Goal: Task Accomplishment & Management: Manage account settings

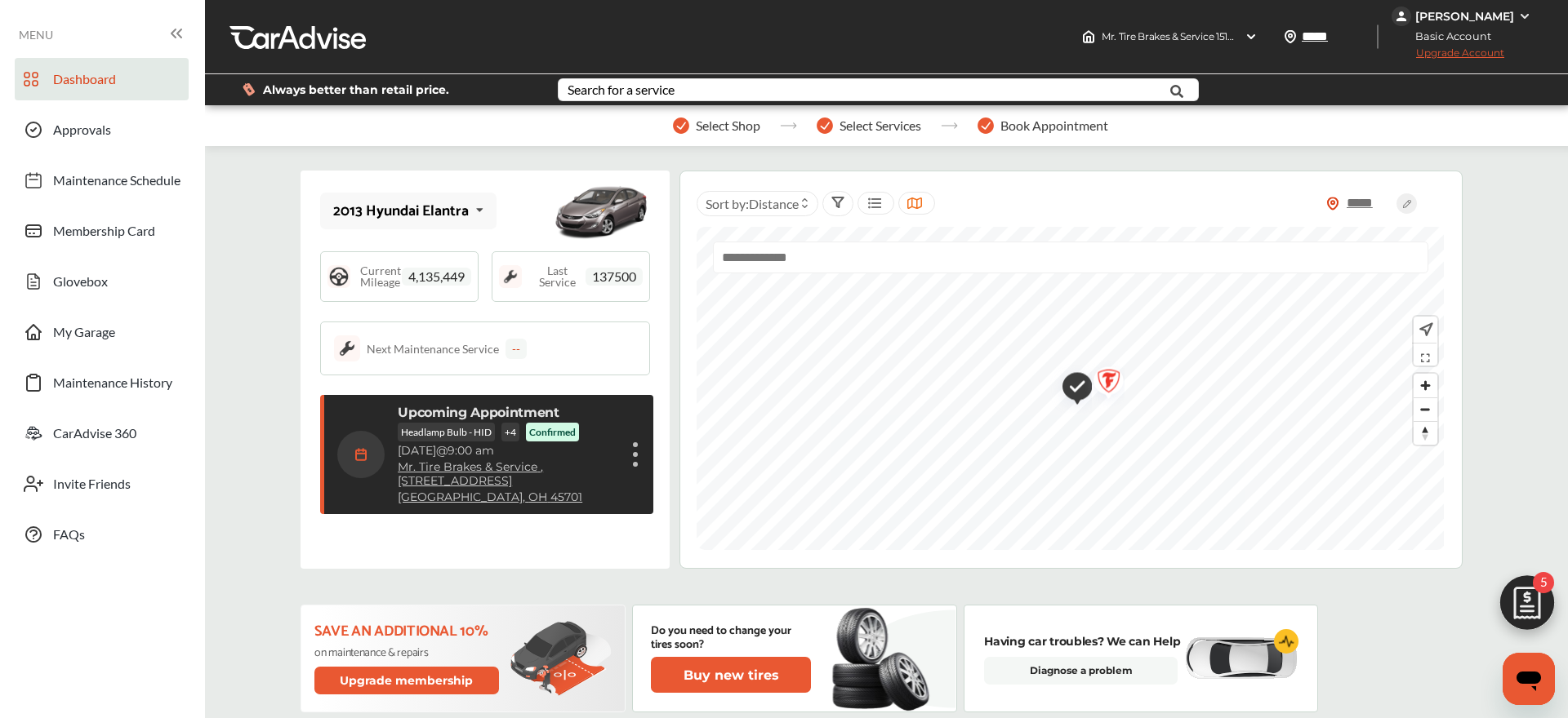
click at [632, 459] on div "Cancel appointment Modify appointment Show details" at bounding box center [636, 455] width 10 height 29
click at [546, 491] on li "Cancel appointment" at bounding box center [553, 493] width 173 height 28
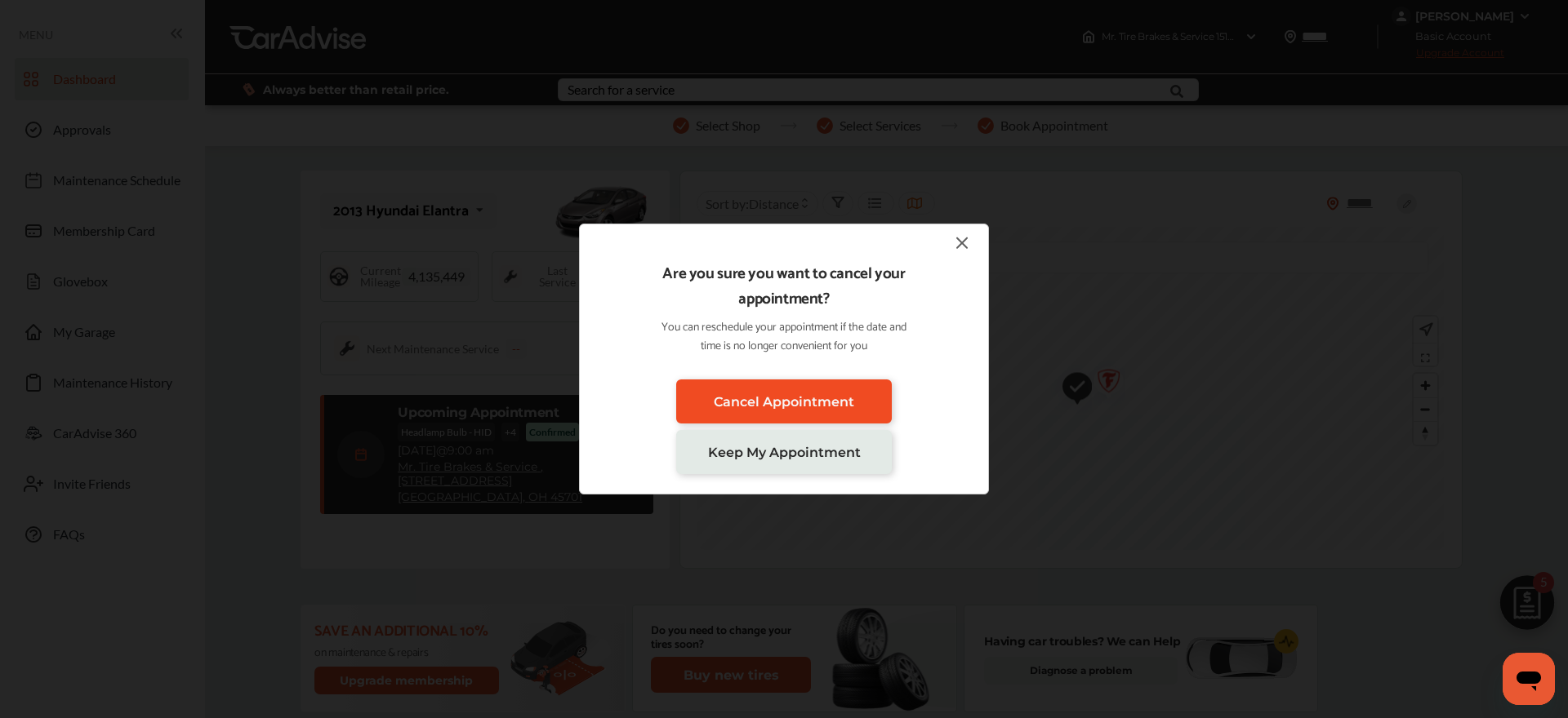
click at [819, 399] on span "Cancel Appointment" at bounding box center [783, 402] width 140 height 16
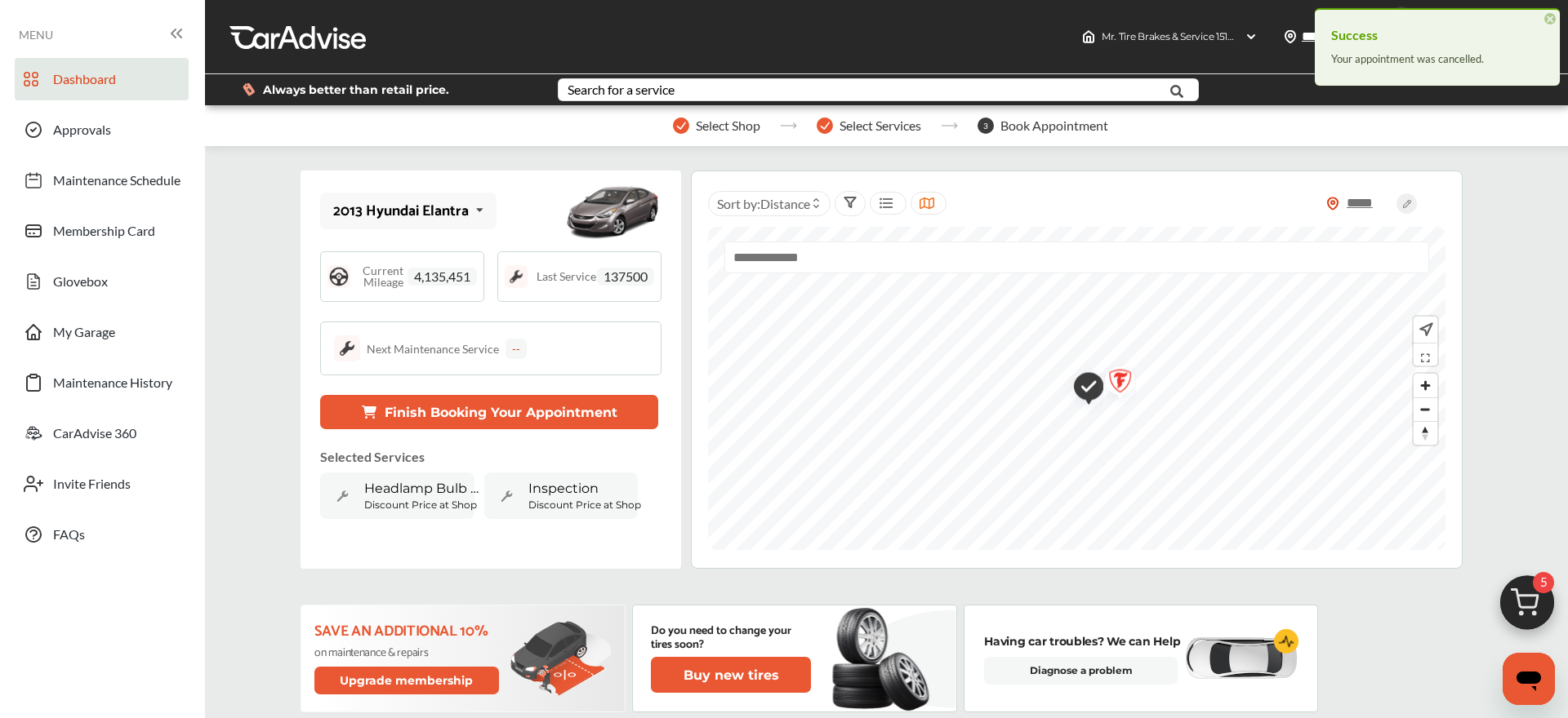
click at [1553, 18] on span "×" at bounding box center [1549, 19] width 12 height 12
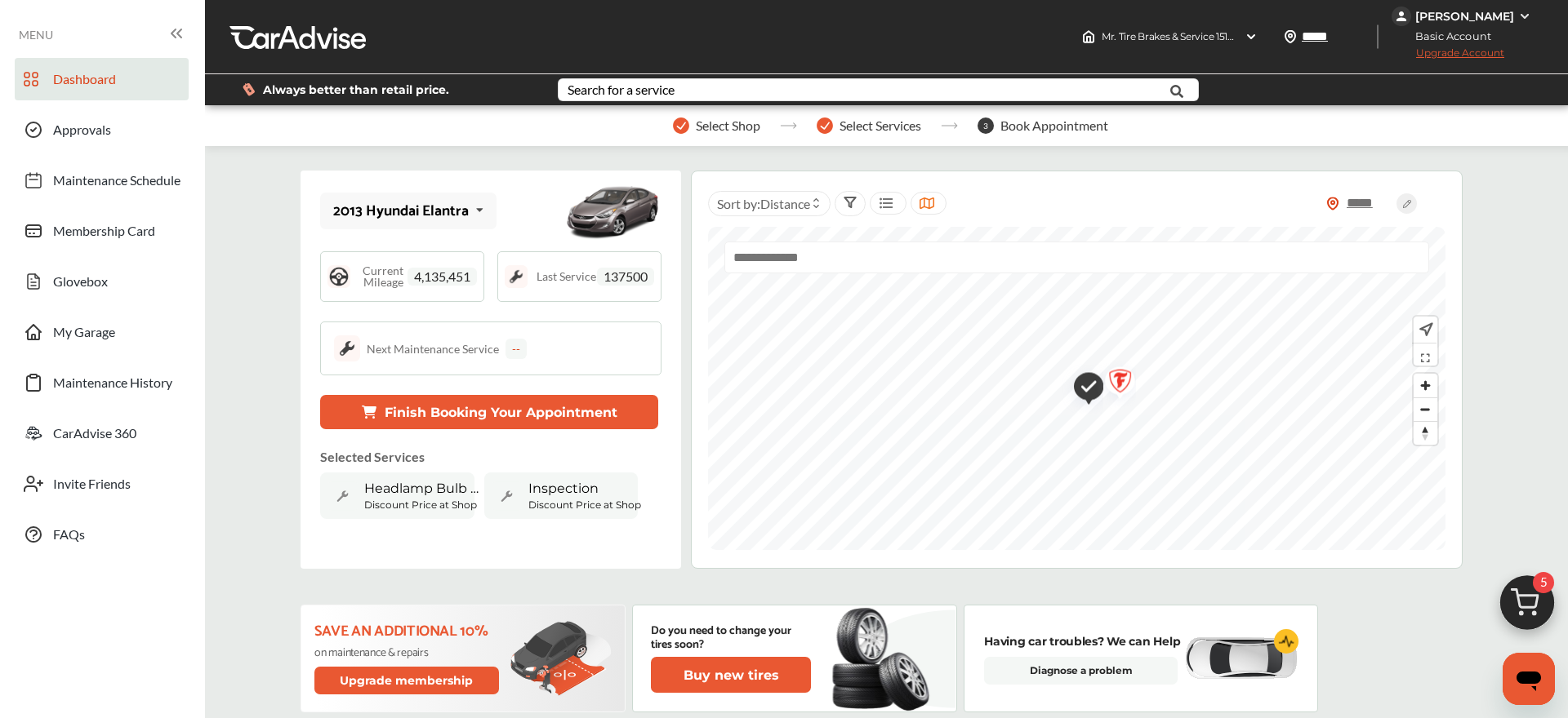
click at [1513, 599] on img at bounding box center [1527, 607] width 79 height 79
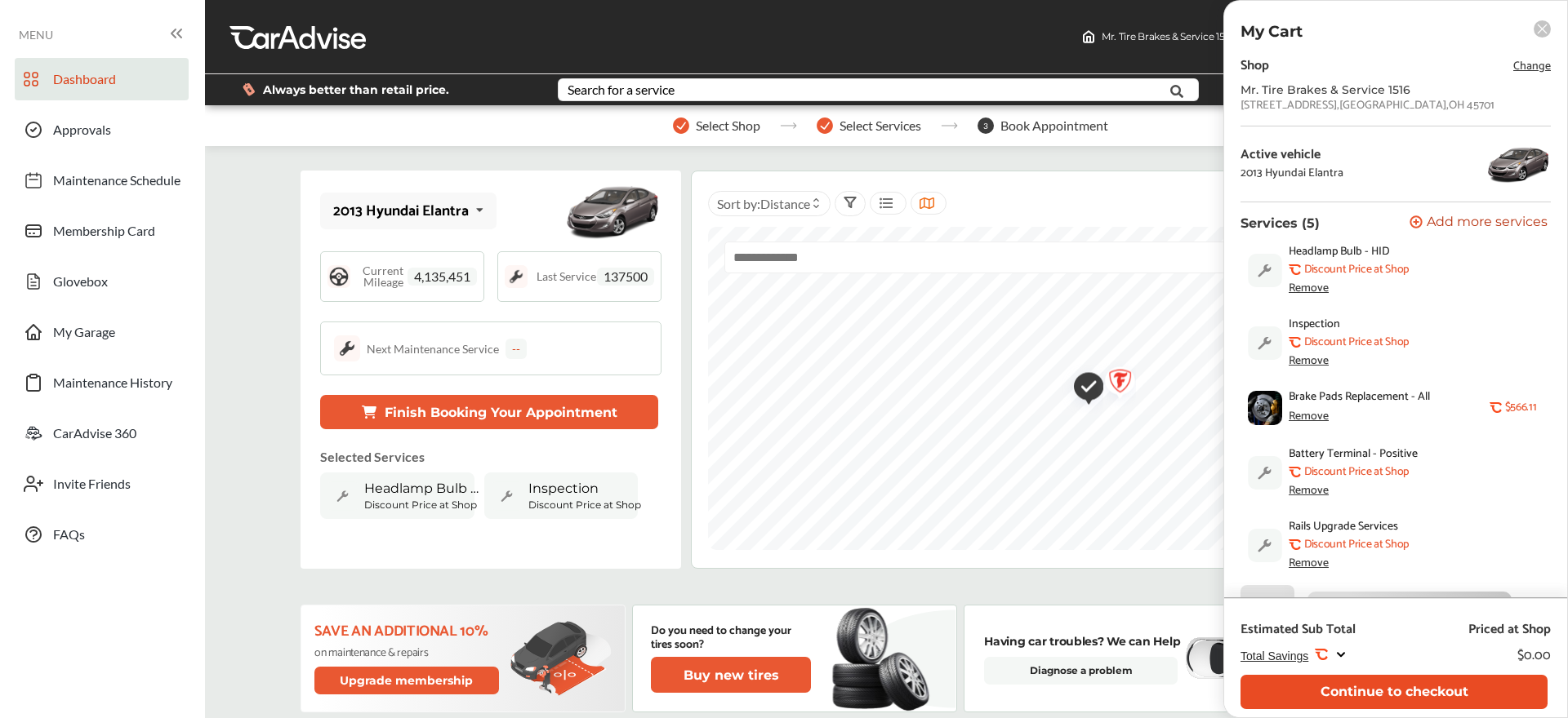
click at [1412, 691] on button "Continue to checkout" at bounding box center [1393, 691] width 307 height 33
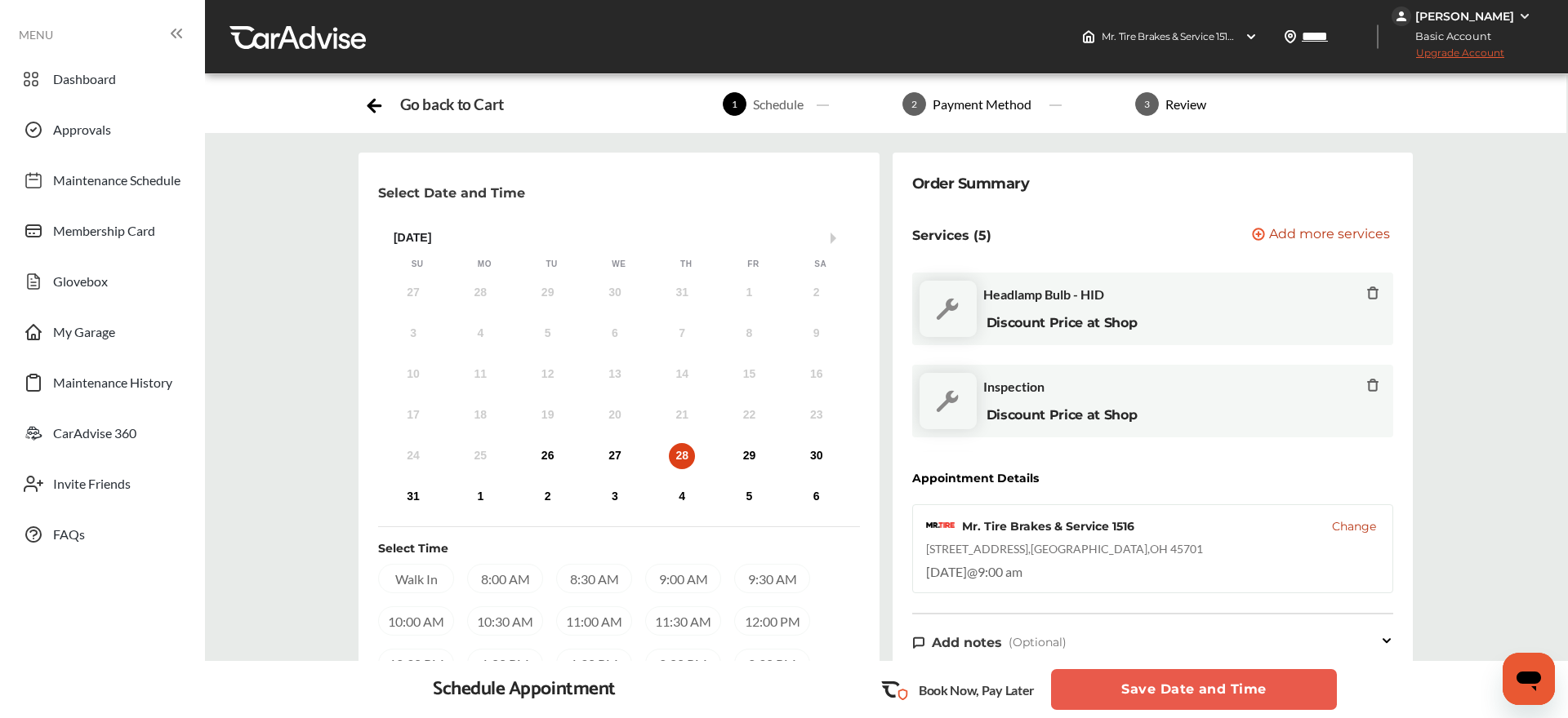
click at [588, 580] on div "8:30 AM" at bounding box center [593, 579] width 76 height 29
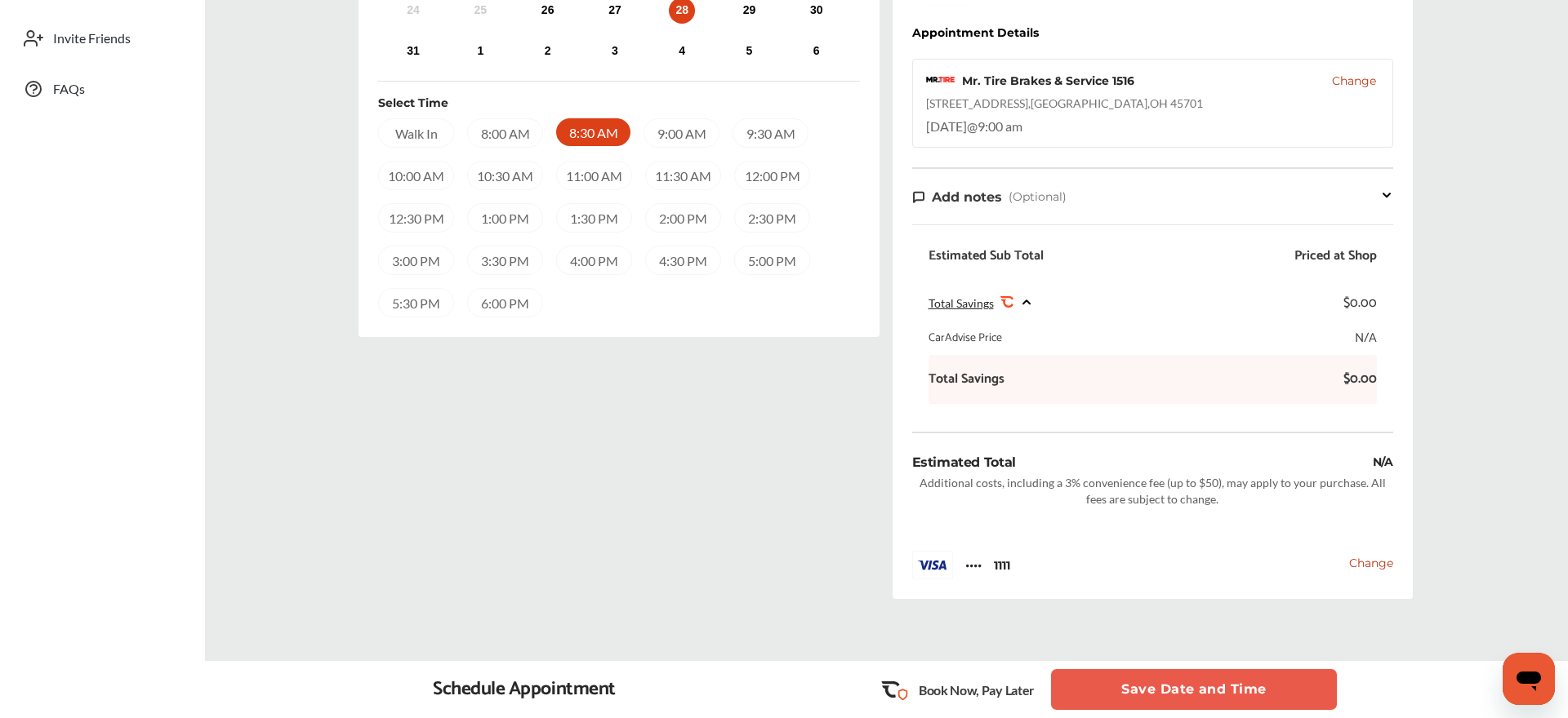
scroll to position [452, 0]
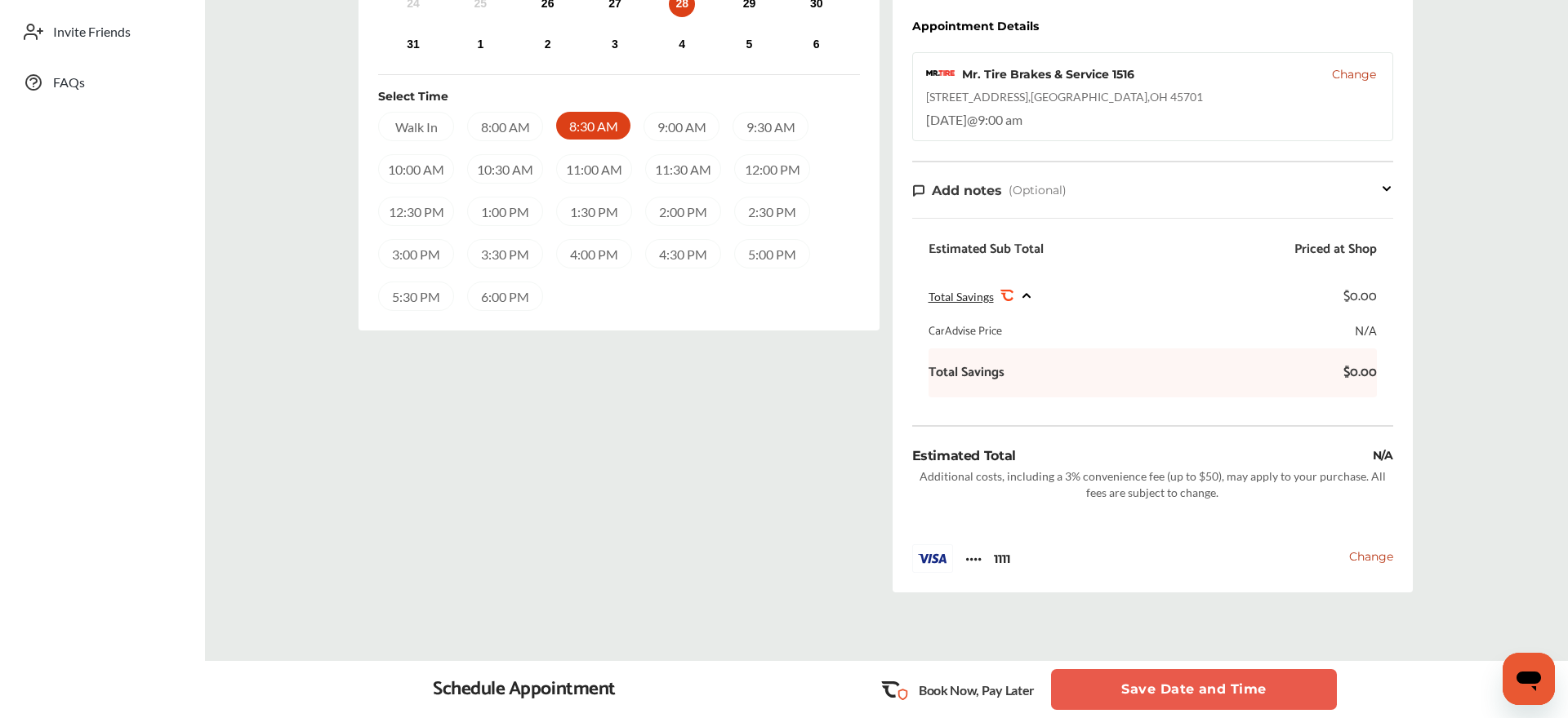
click at [1370, 554] on span "Change" at bounding box center [1371, 556] width 44 height 15
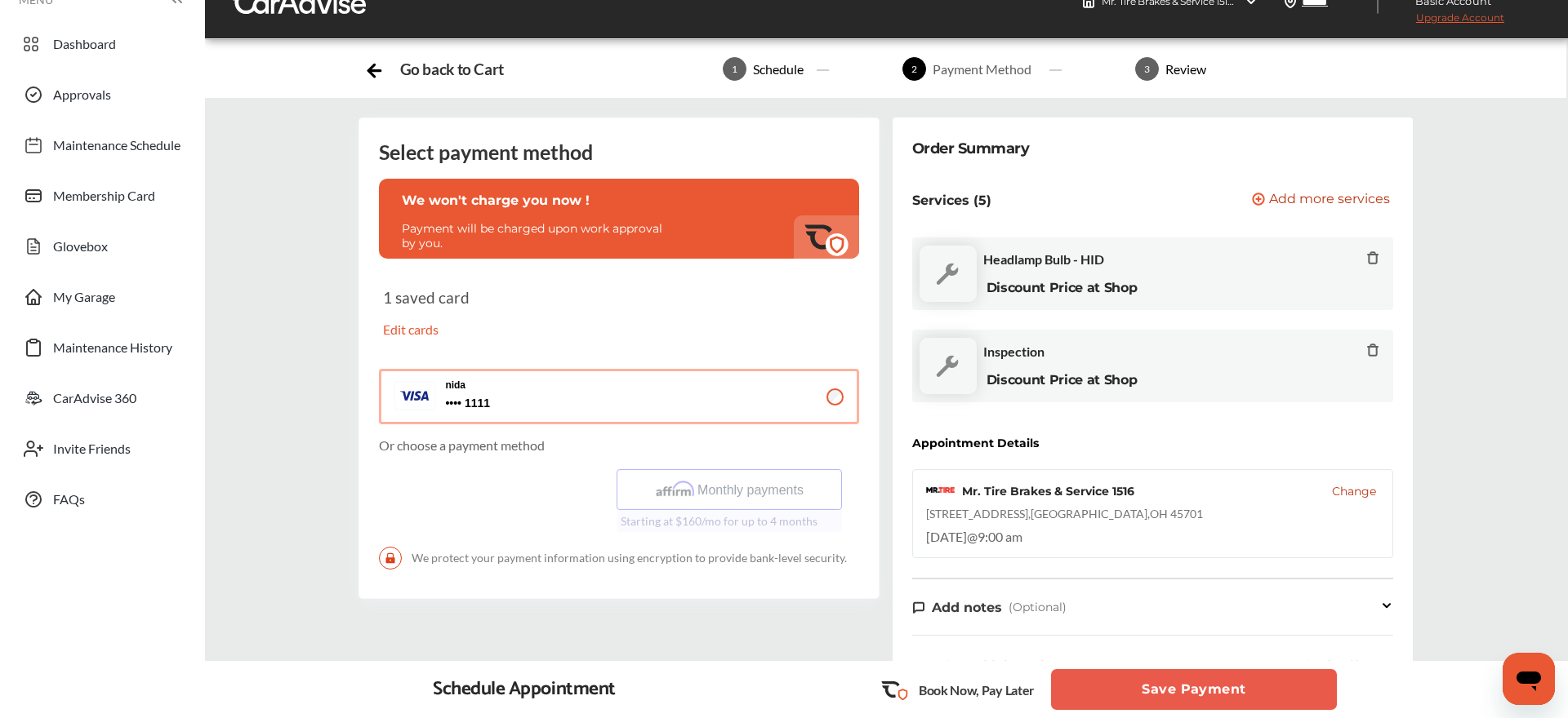
scroll to position [47, 0]
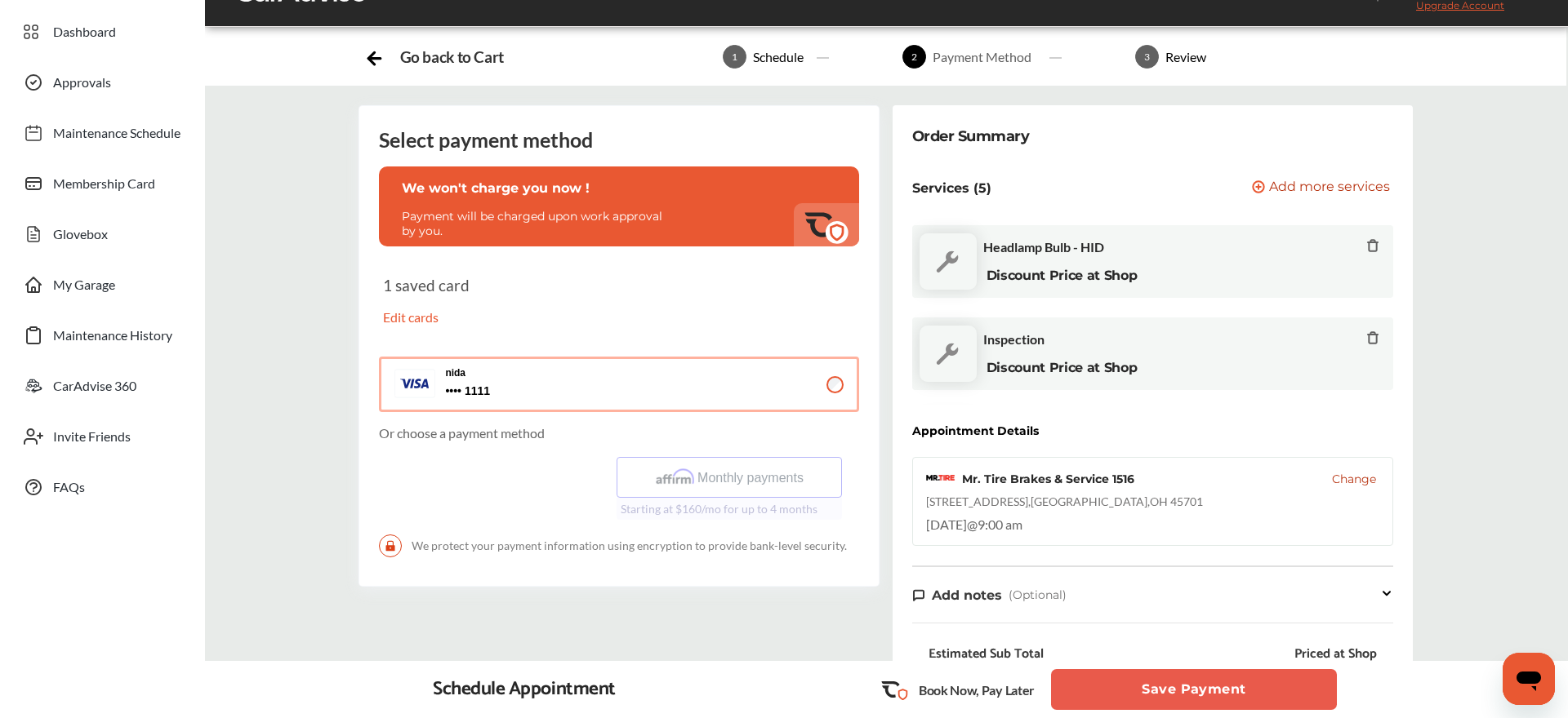
click at [749, 486] on div "Monthly payments Starting at $160/mo for up to 4 months" at bounding box center [619, 488] width 479 height 63
click at [747, 484] on div "Monthly payments Starting at $160/mo for up to 4 months" at bounding box center [619, 488] width 479 height 63
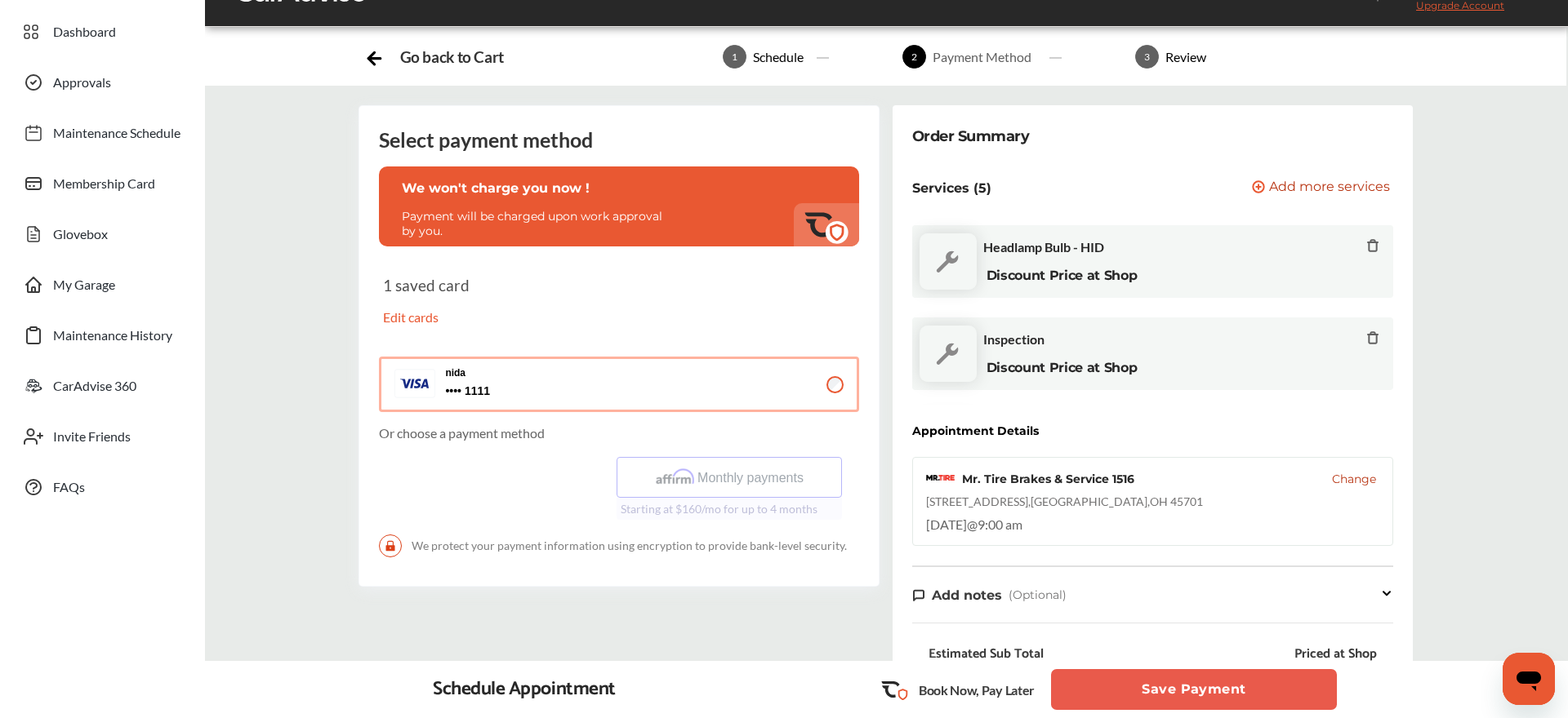
click at [732, 483] on div "Monthly payments Starting at $160/mo for up to 4 months" at bounding box center [619, 488] width 479 height 63
click at [725, 520] on div "Monthly payments Starting at $160/mo for up to 4 months" at bounding box center [619, 488] width 479 height 63
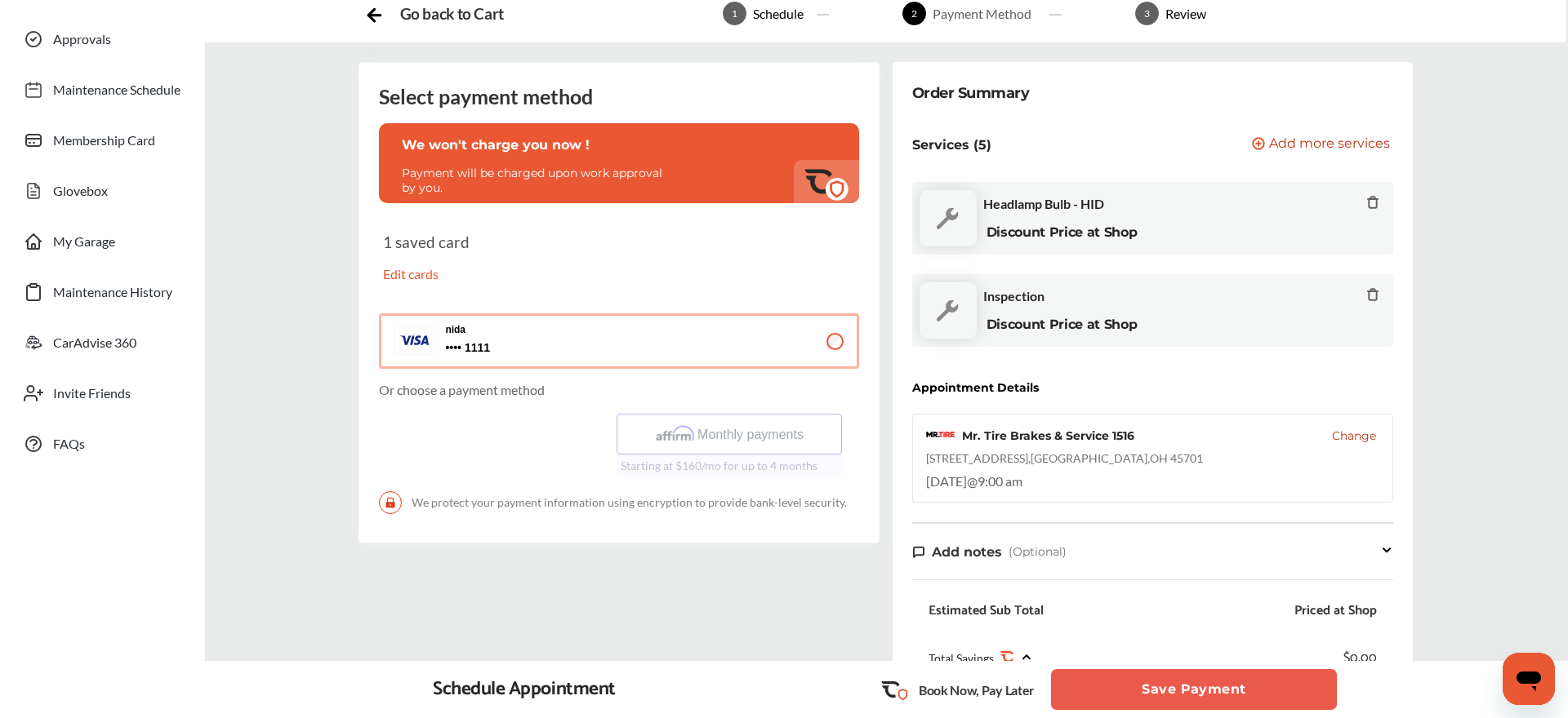
scroll to position [159, 0]
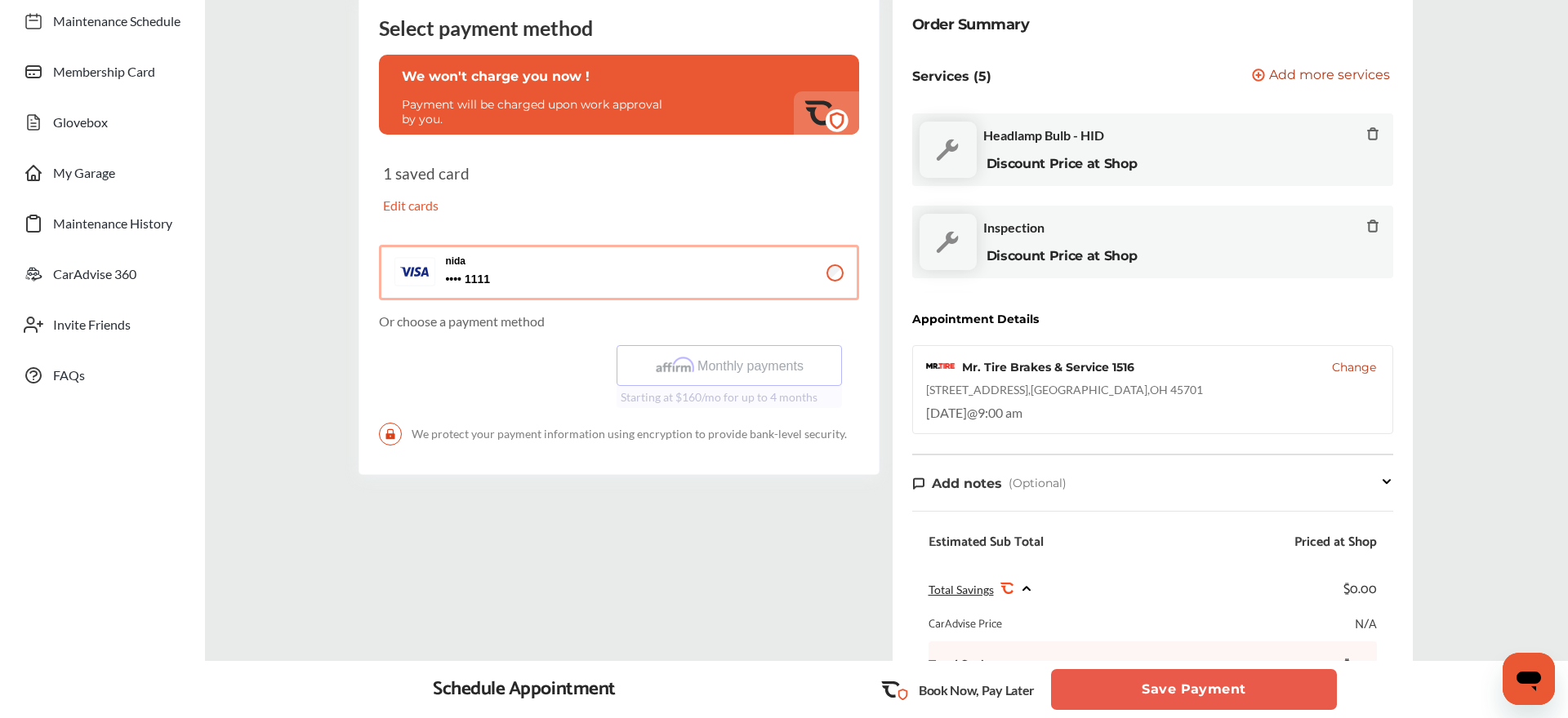
click at [1196, 690] on button "Save Payment" at bounding box center [1193, 690] width 286 height 41
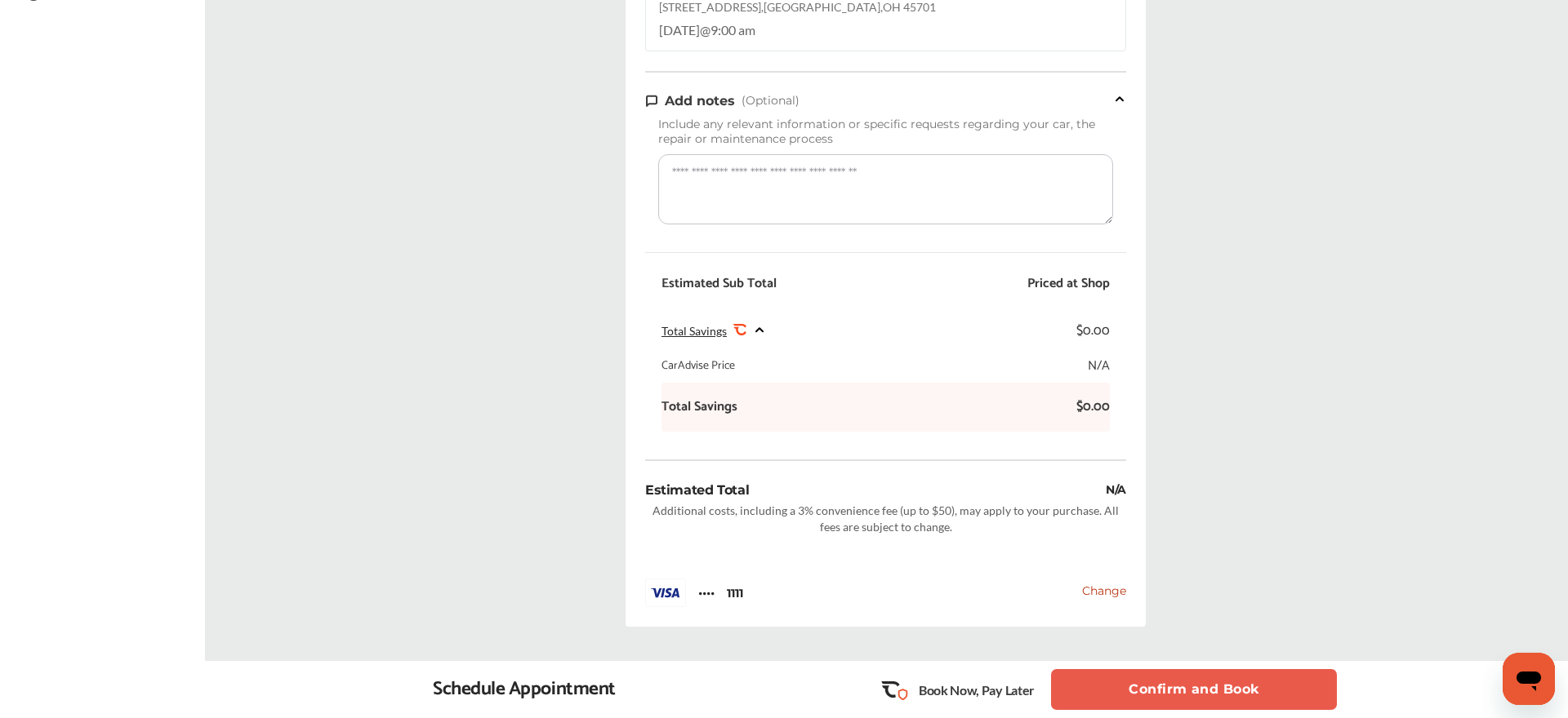
scroll to position [604, 0]
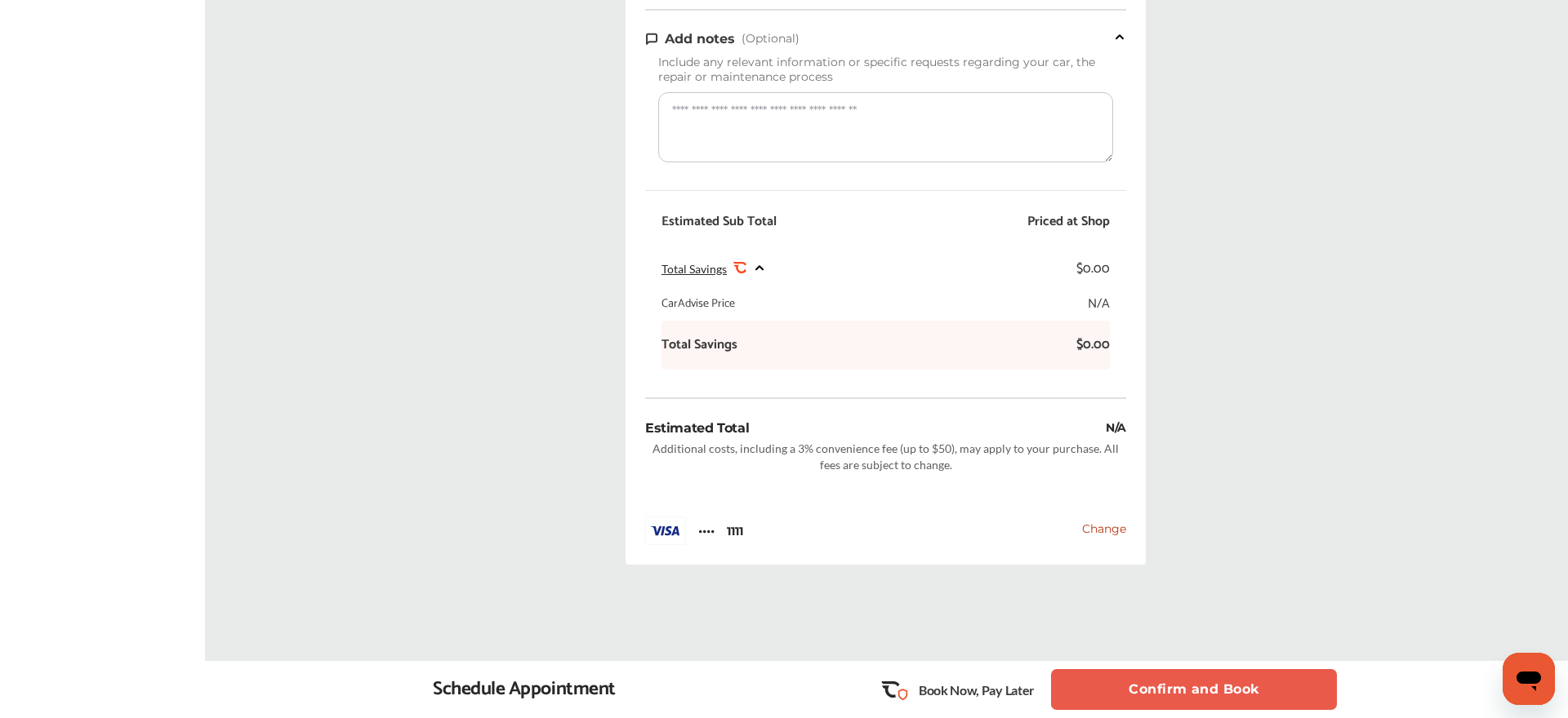
click at [1151, 693] on button "Confirm and Book" at bounding box center [1193, 690] width 286 height 41
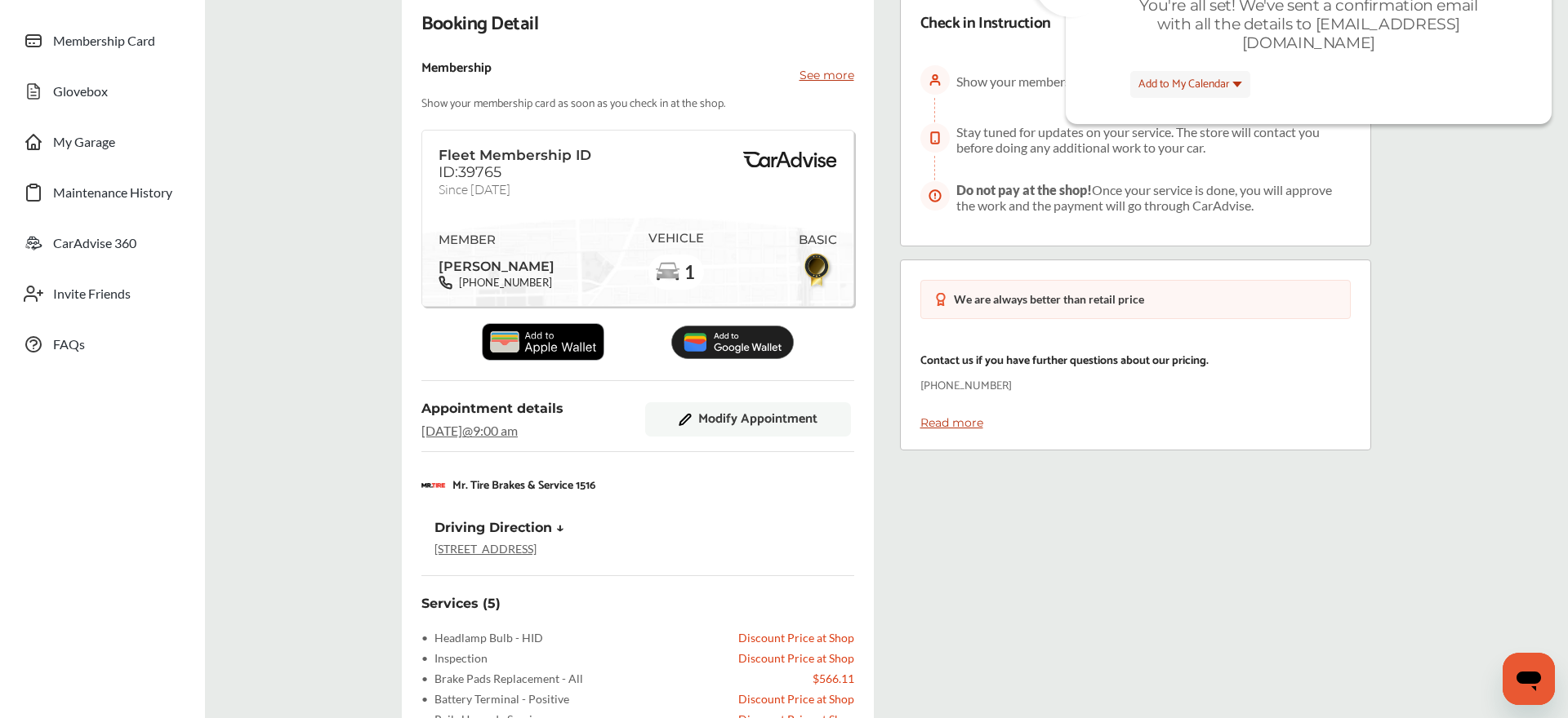
scroll to position [164, 0]
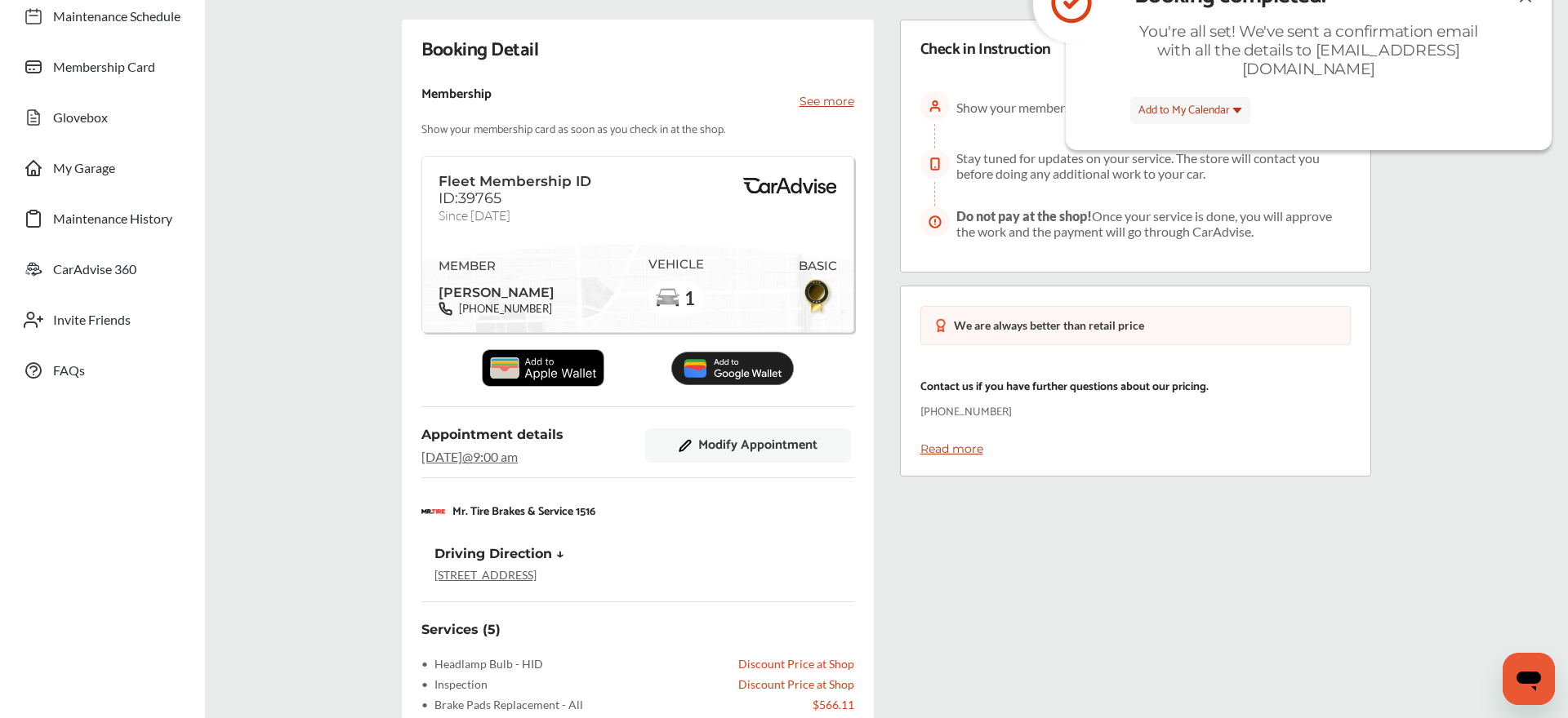
click at [763, 453] on span "Modify Appointment" at bounding box center [757, 445] width 119 height 15
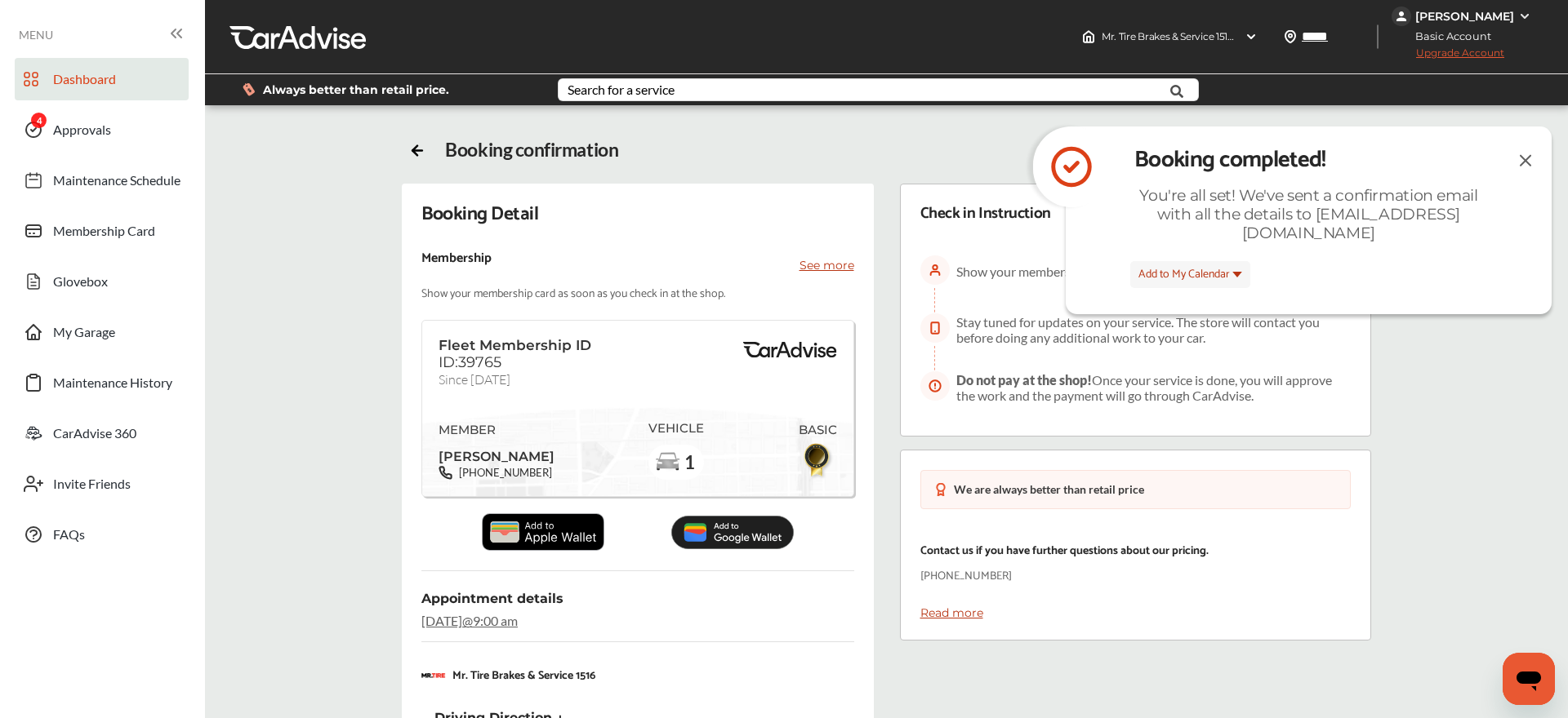
click at [99, 82] on span "Dashboard" at bounding box center [84, 82] width 63 height 22
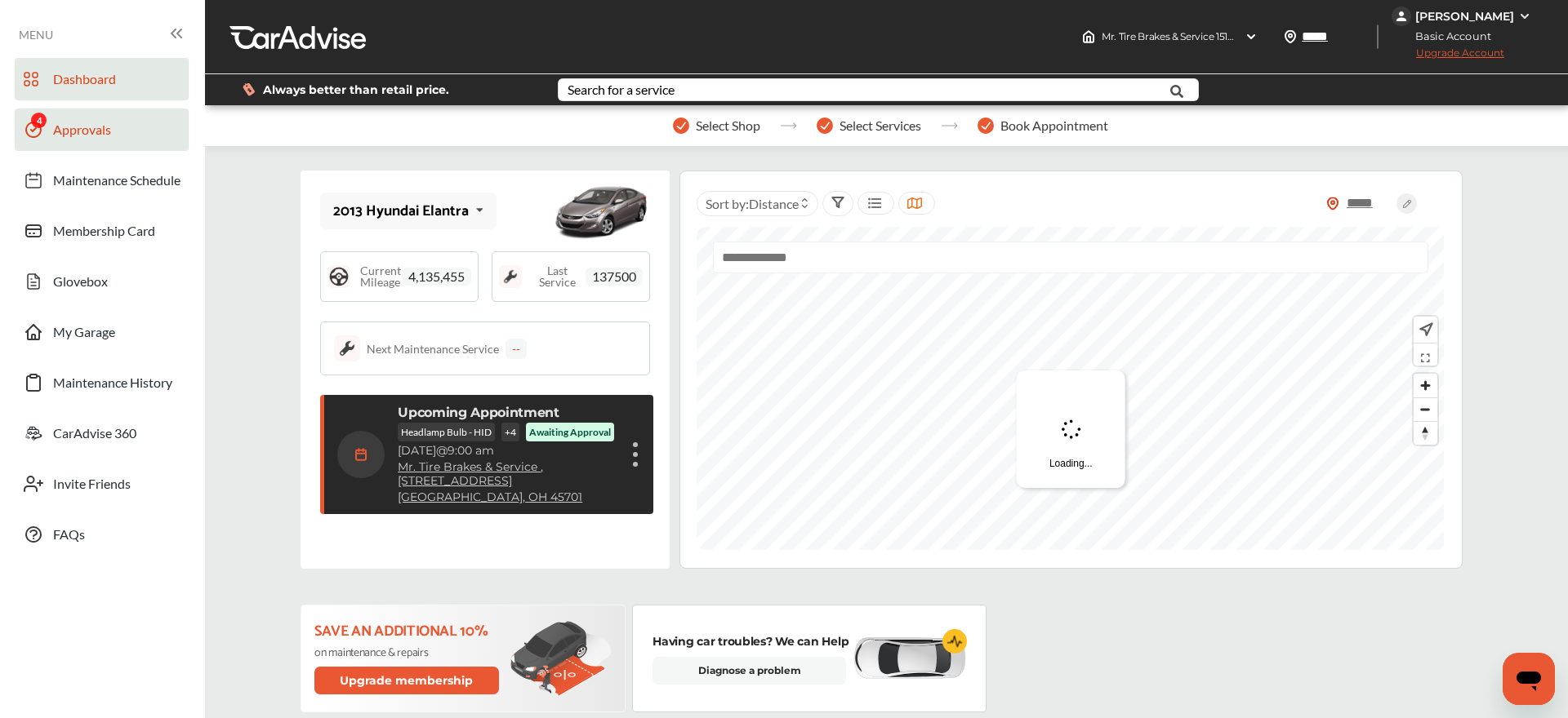
click at [87, 138] on span "Approvals" at bounding box center [82, 133] width 58 height 22
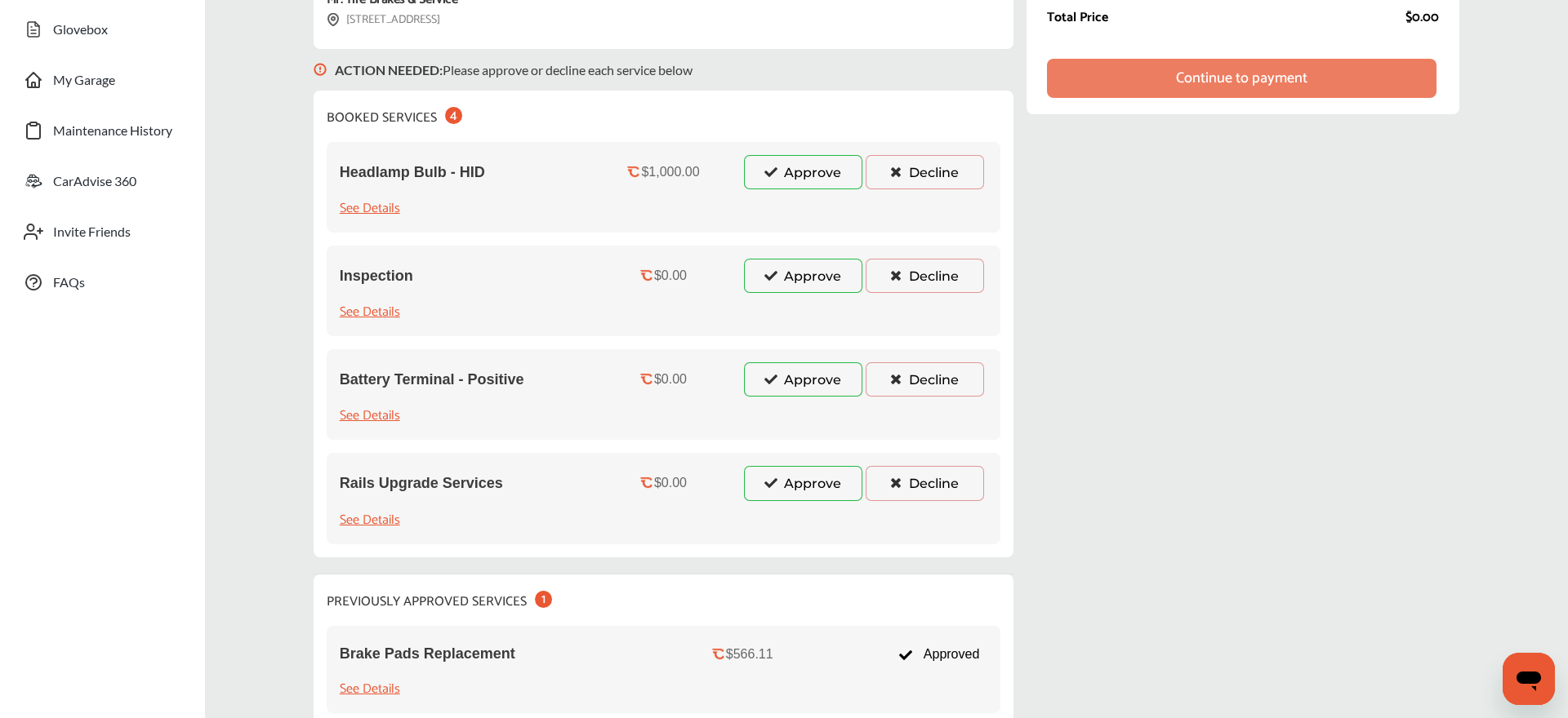
scroll to position [237, 0]
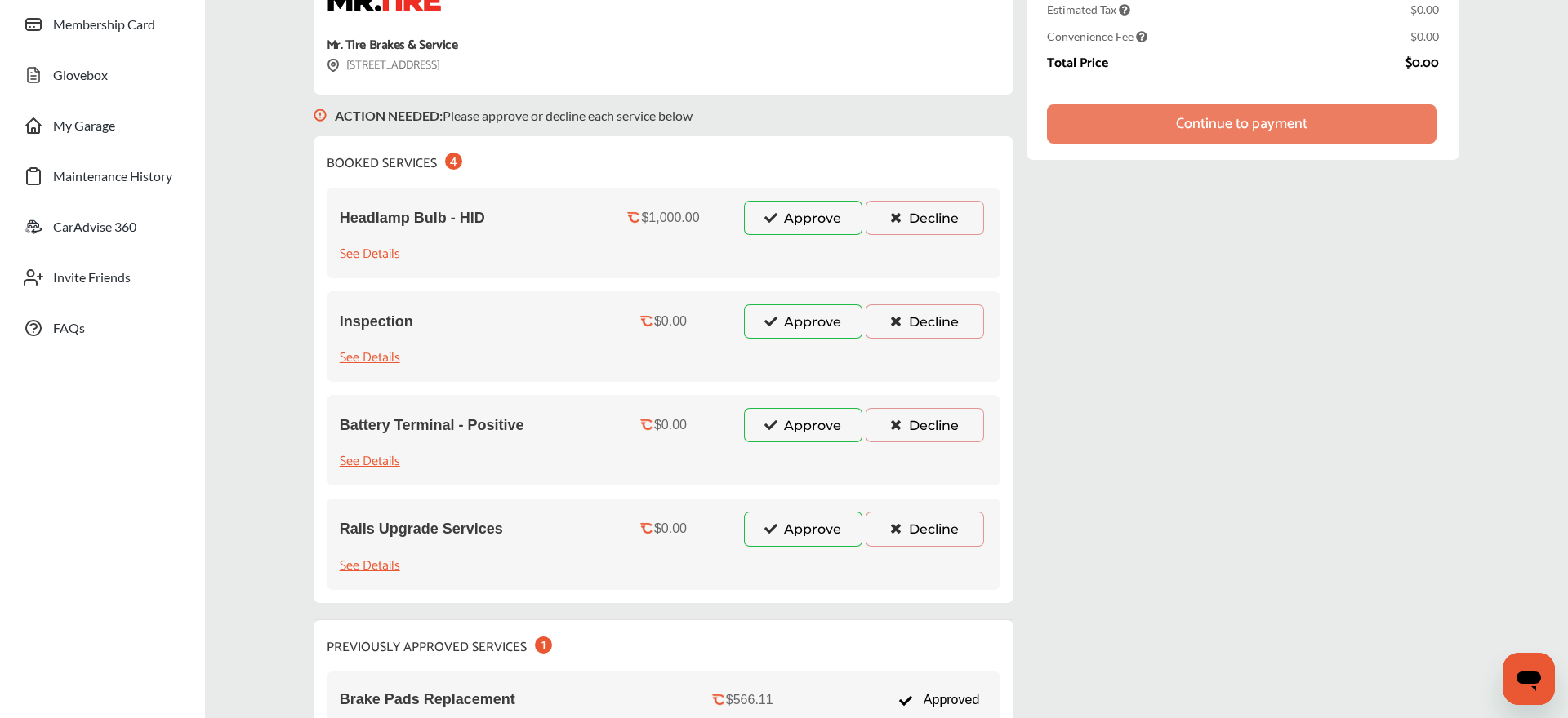
scroll to position [191, 0]
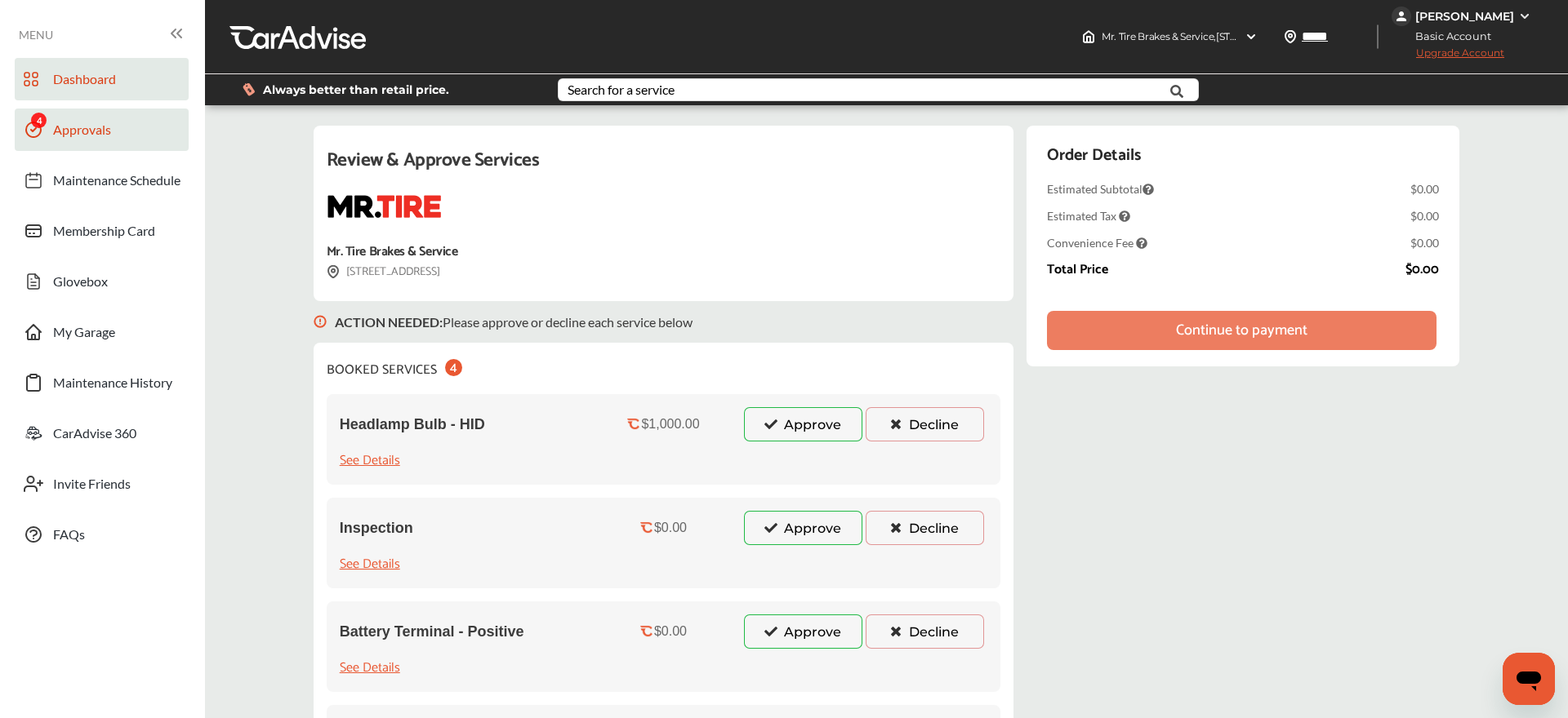
click at [77, 87] on span "Dashboard" at bounding box center [84, 82] width 63 height 22
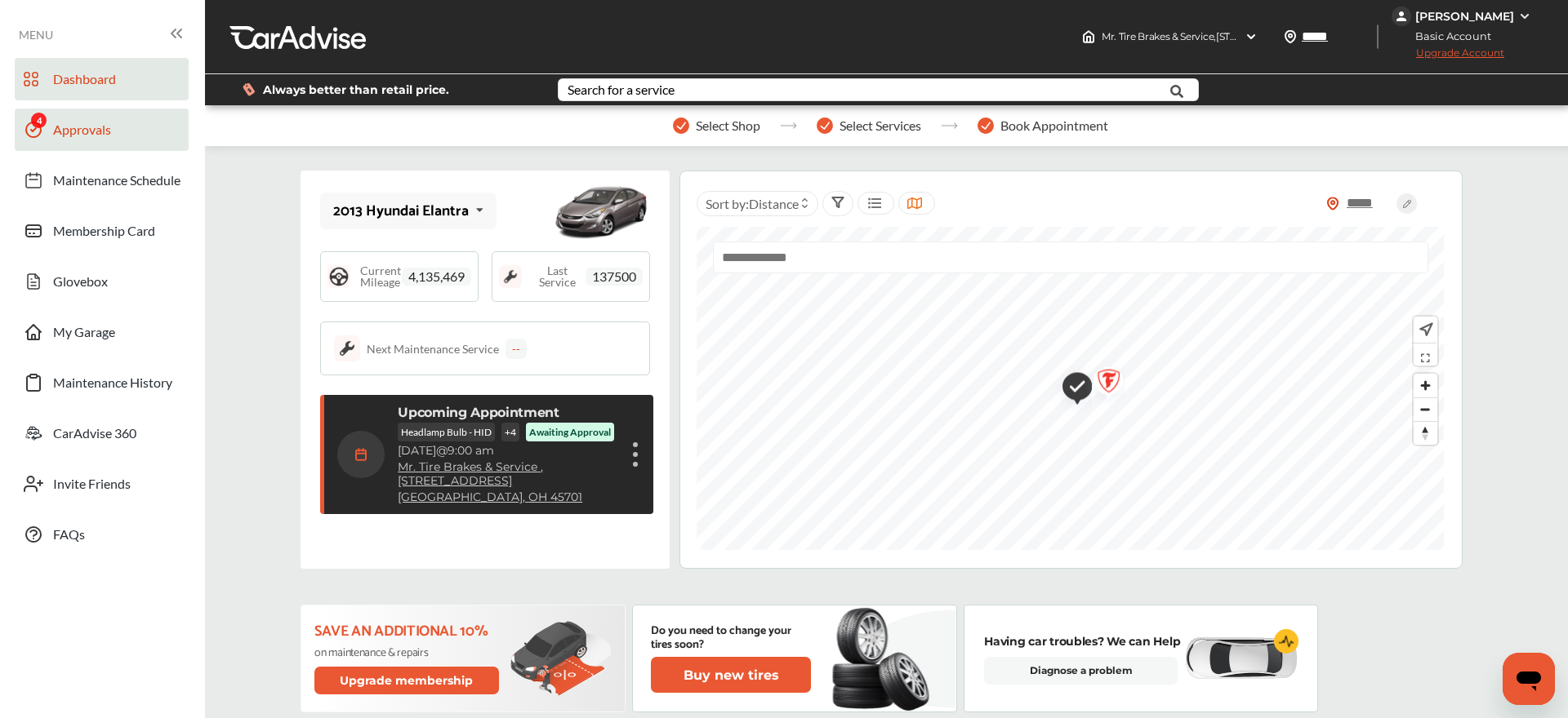
click at [93, 139] on span "Approvals" at bounding box center [82, 133] width 58 height 22
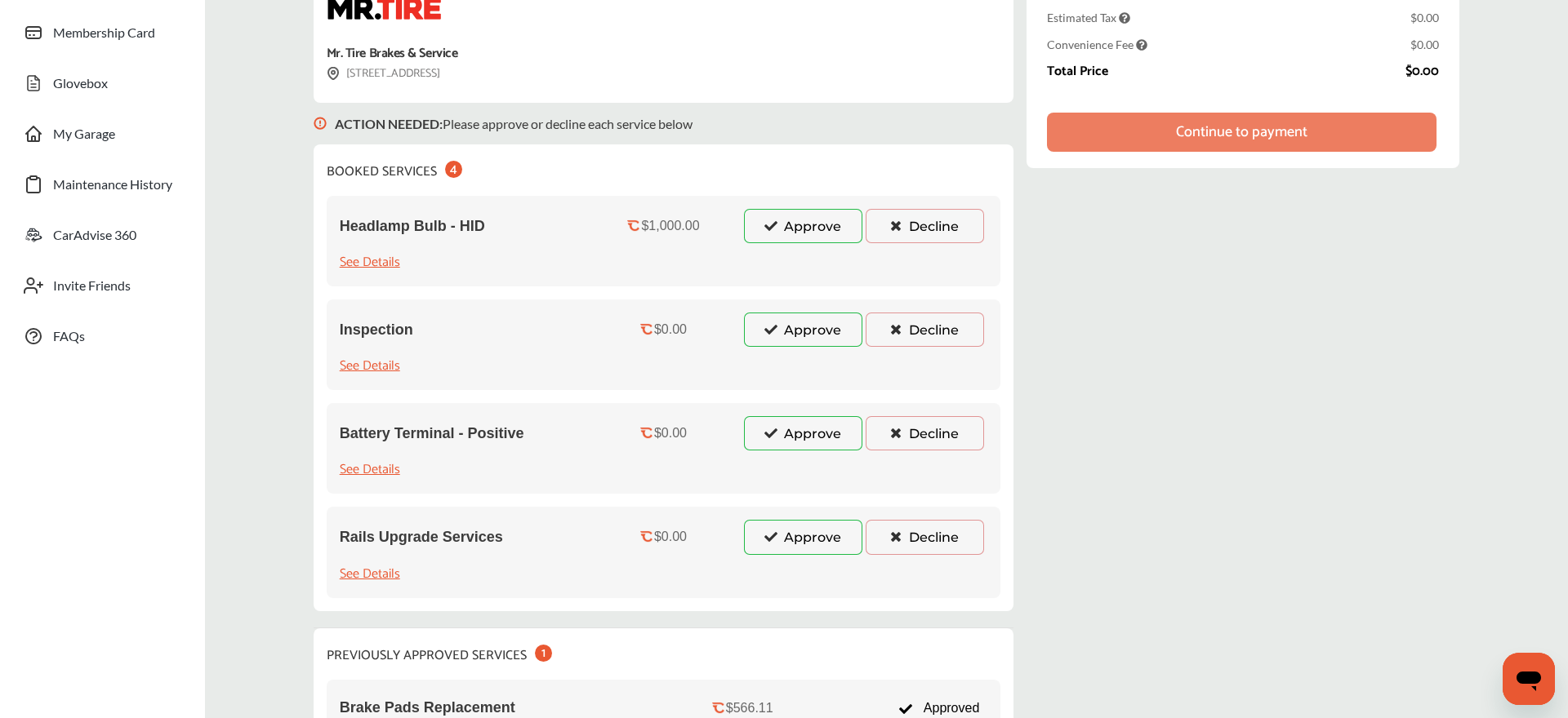
scroll to position [205, 0]
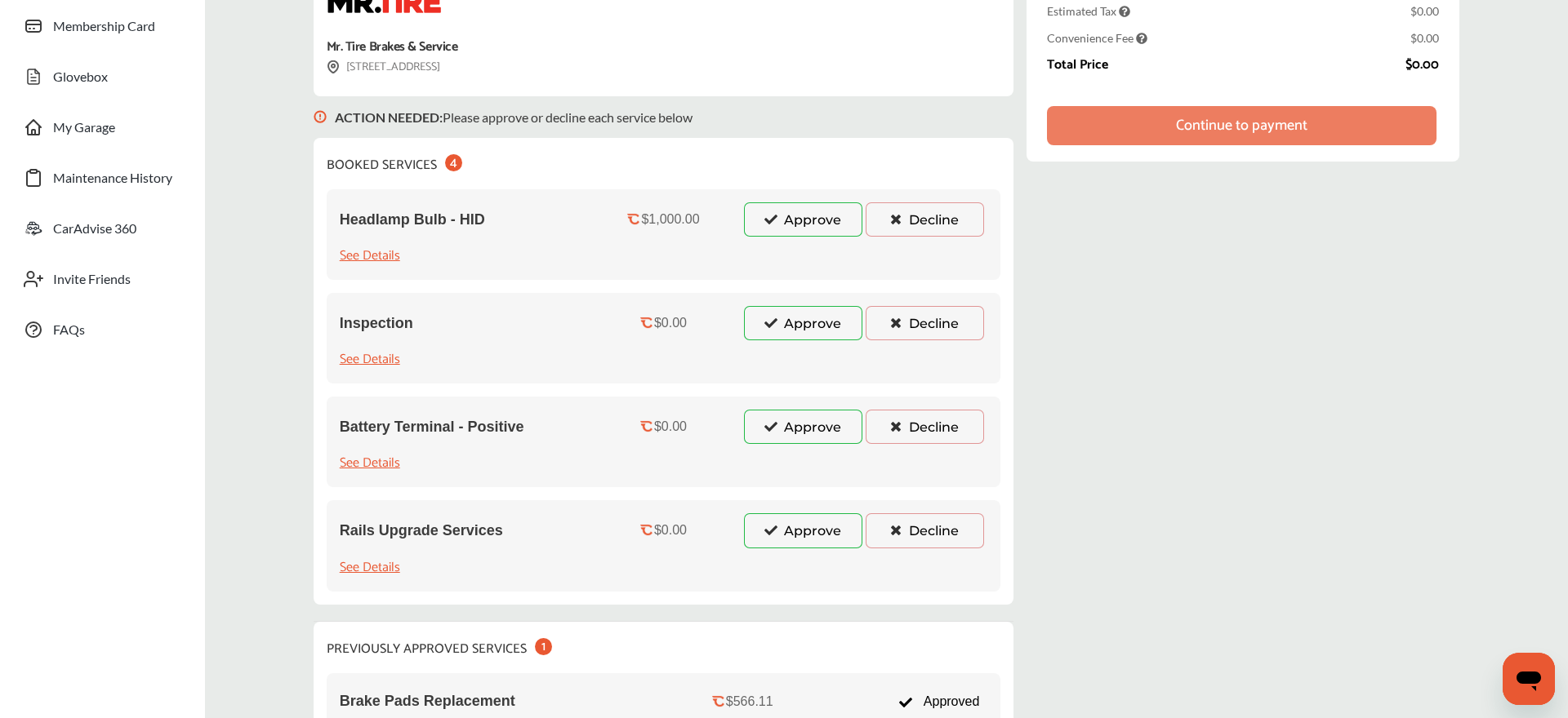
click at [812, 222] on button "Approve" at bounding box center [803, 219] width 118 height 34
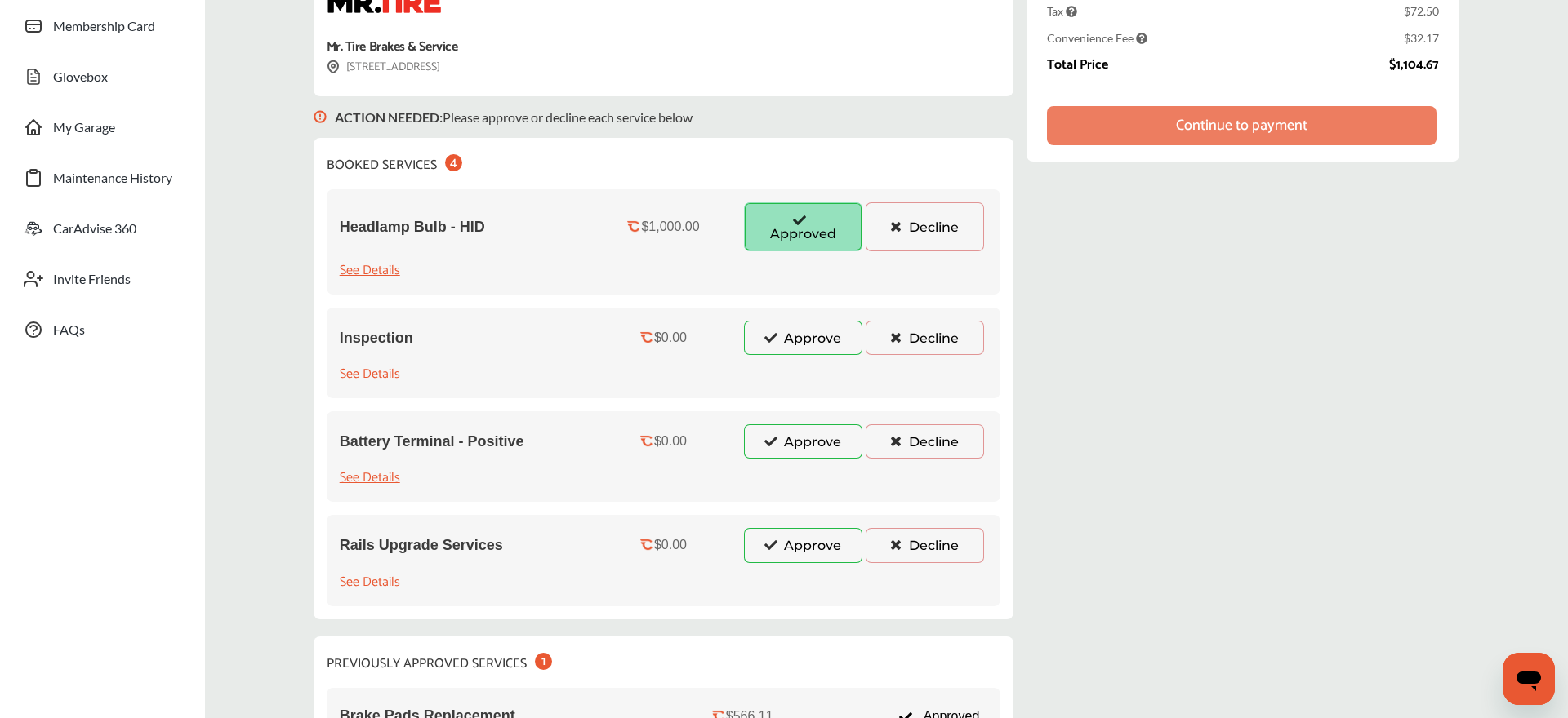
click at [797, 342] on button "Approve" at bounding box center [803, 338] width 118 height 34
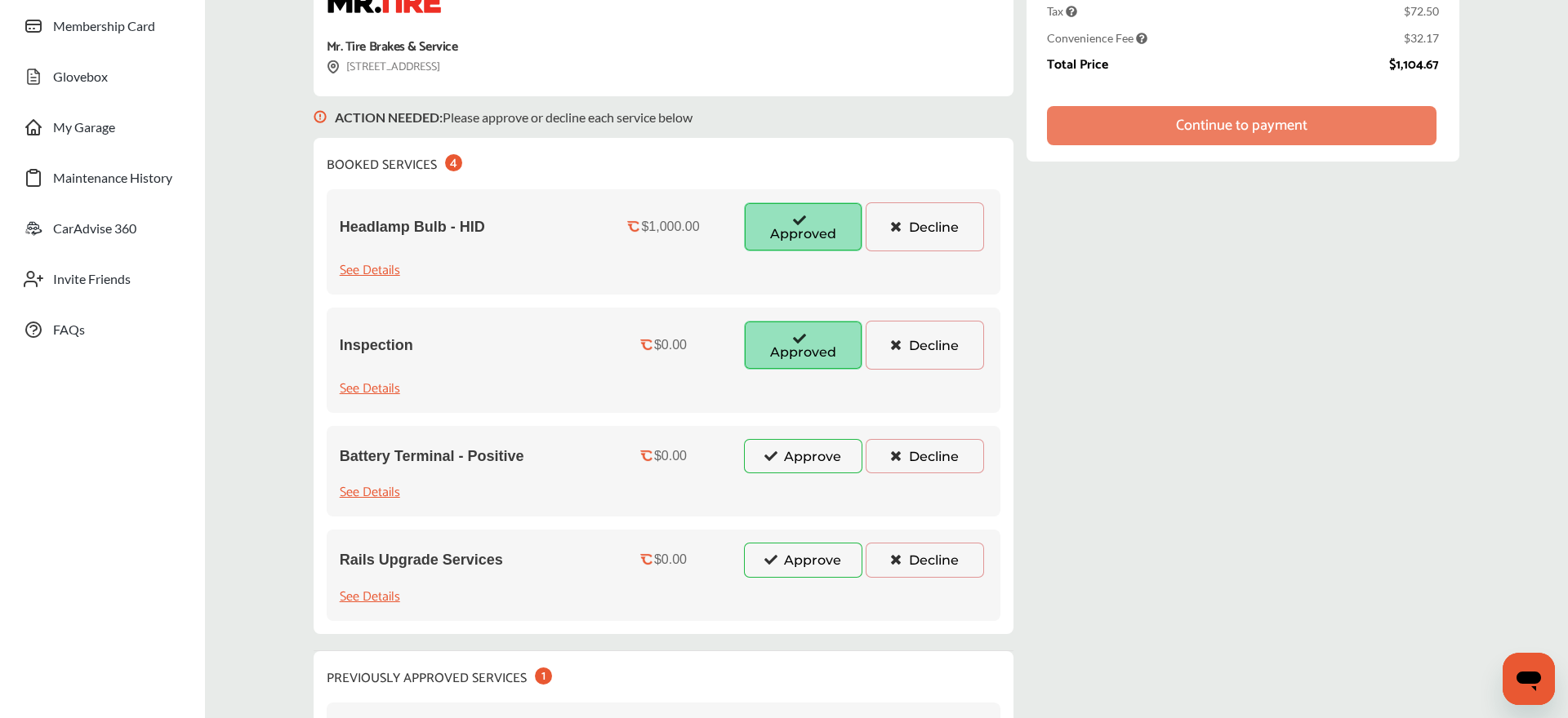
click at [790, 456] on button "Approve" at bounding box center [803, 456] width 118 height 34
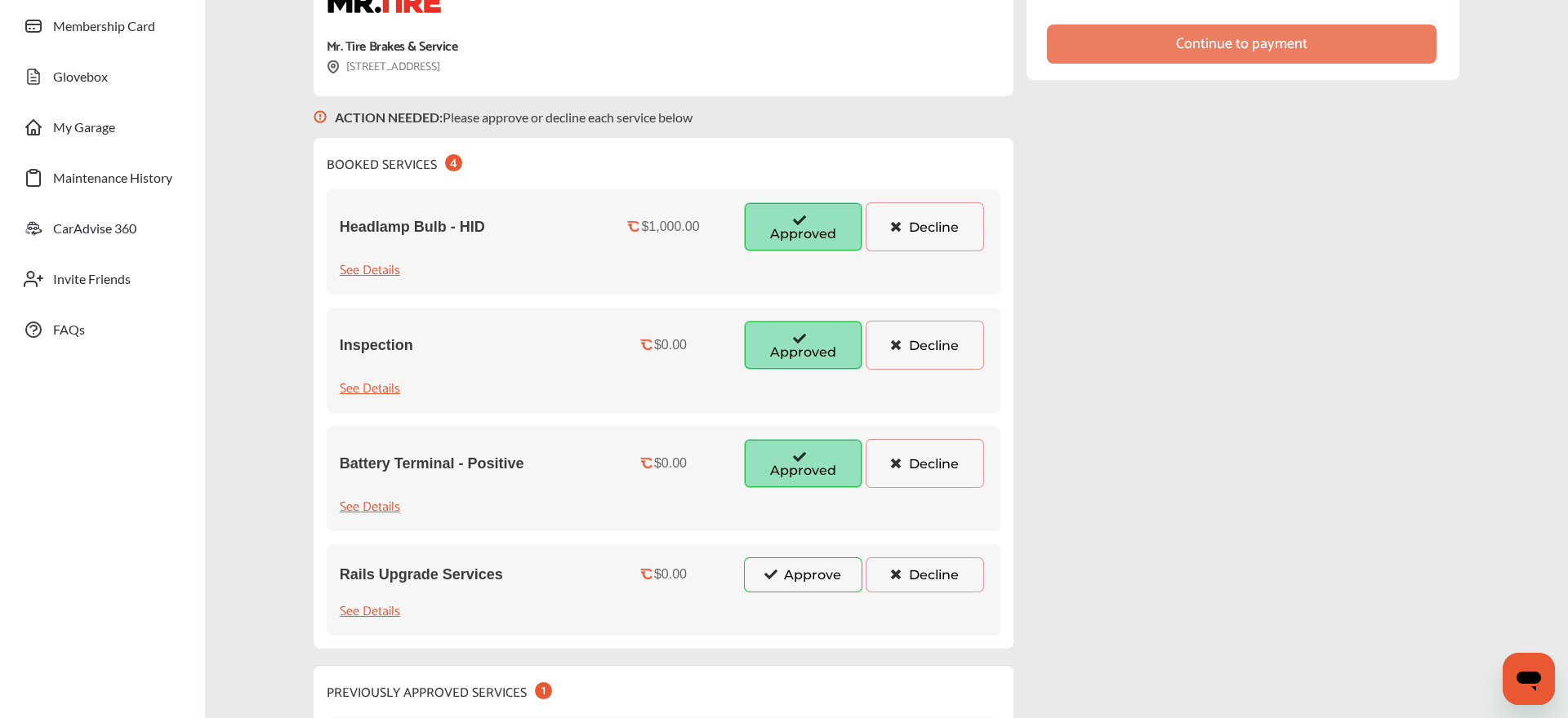
click at [789, 574] on button "Approve" at bounding box center [803, 575] width 118 height 34
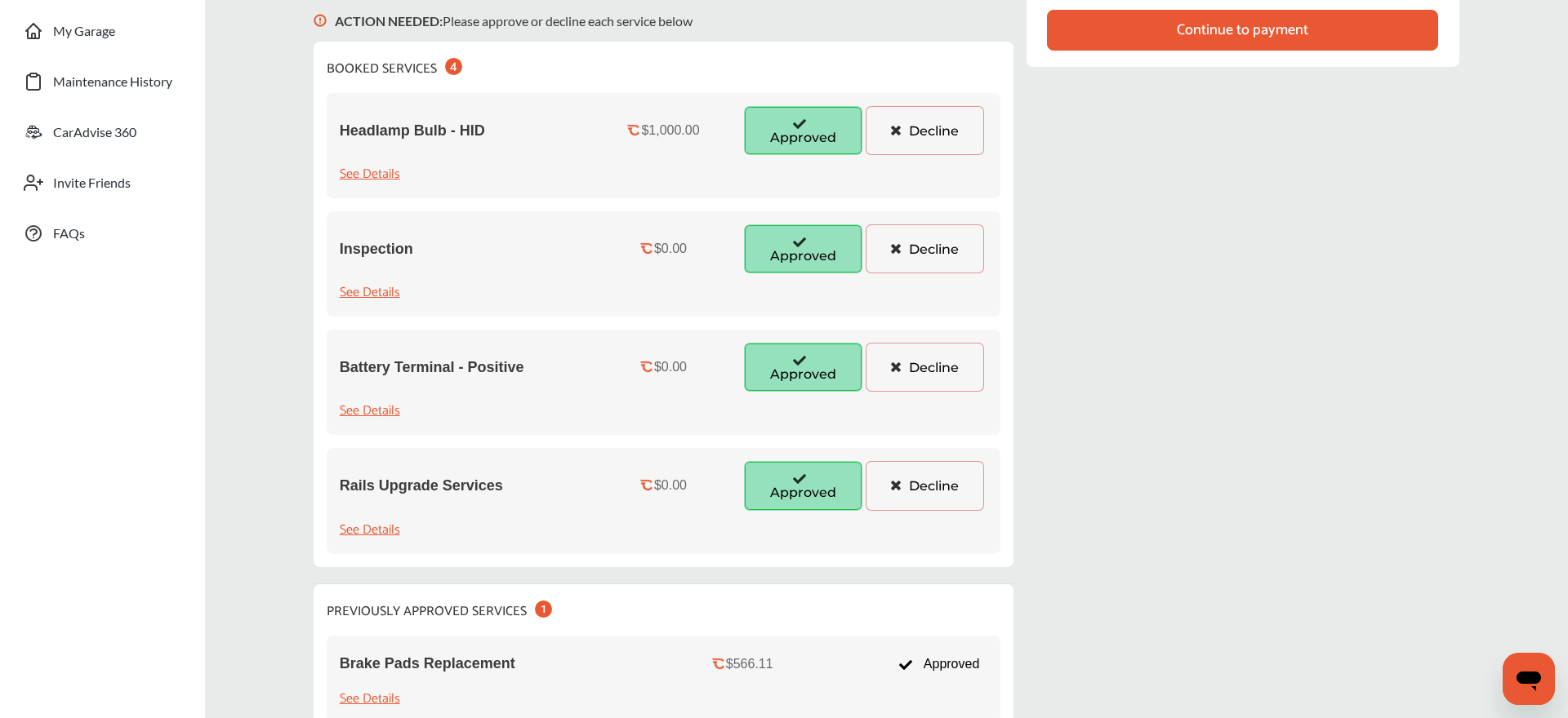
scroll to position [215, 0]
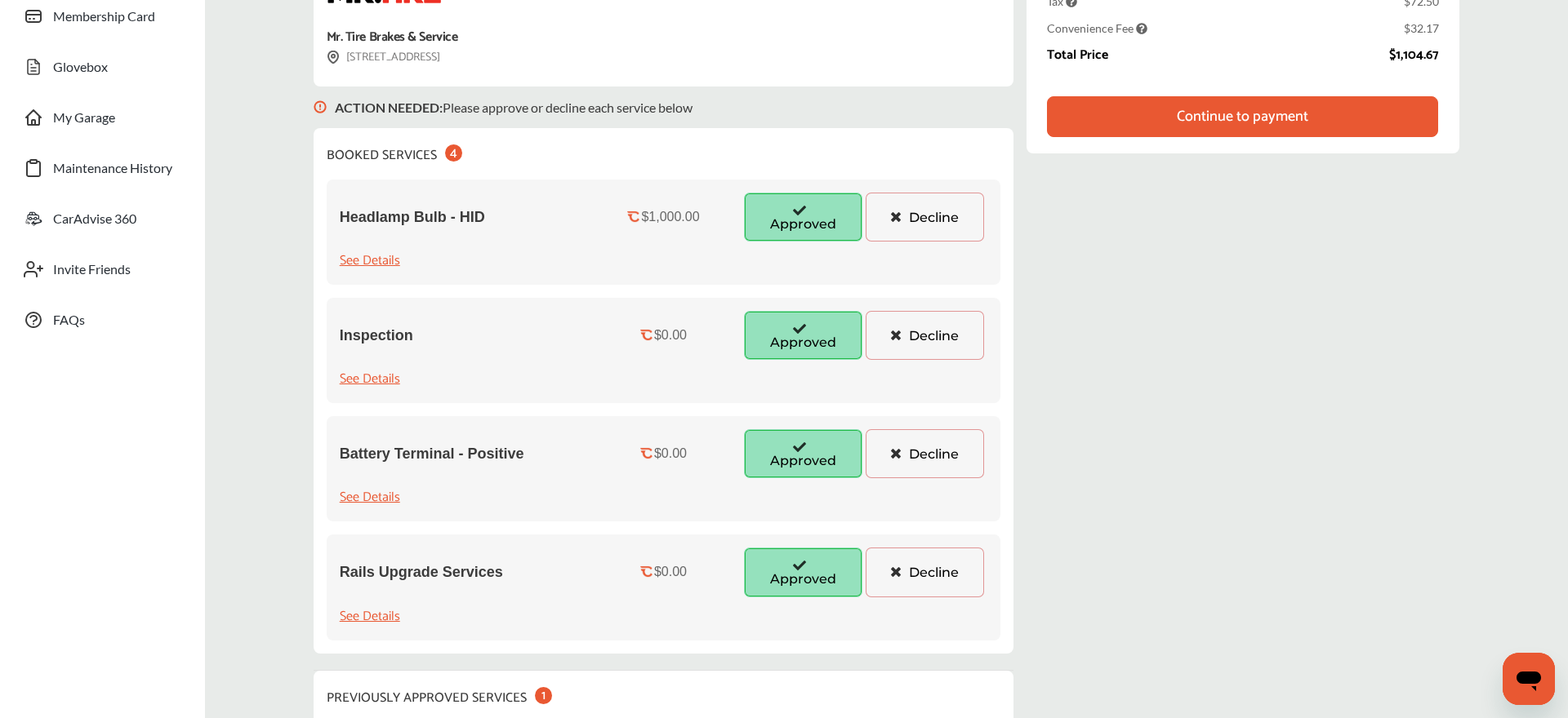
click at [1317, 107] on div "Continue to payment" at bounding box center [1242, 117] width 391 height 41
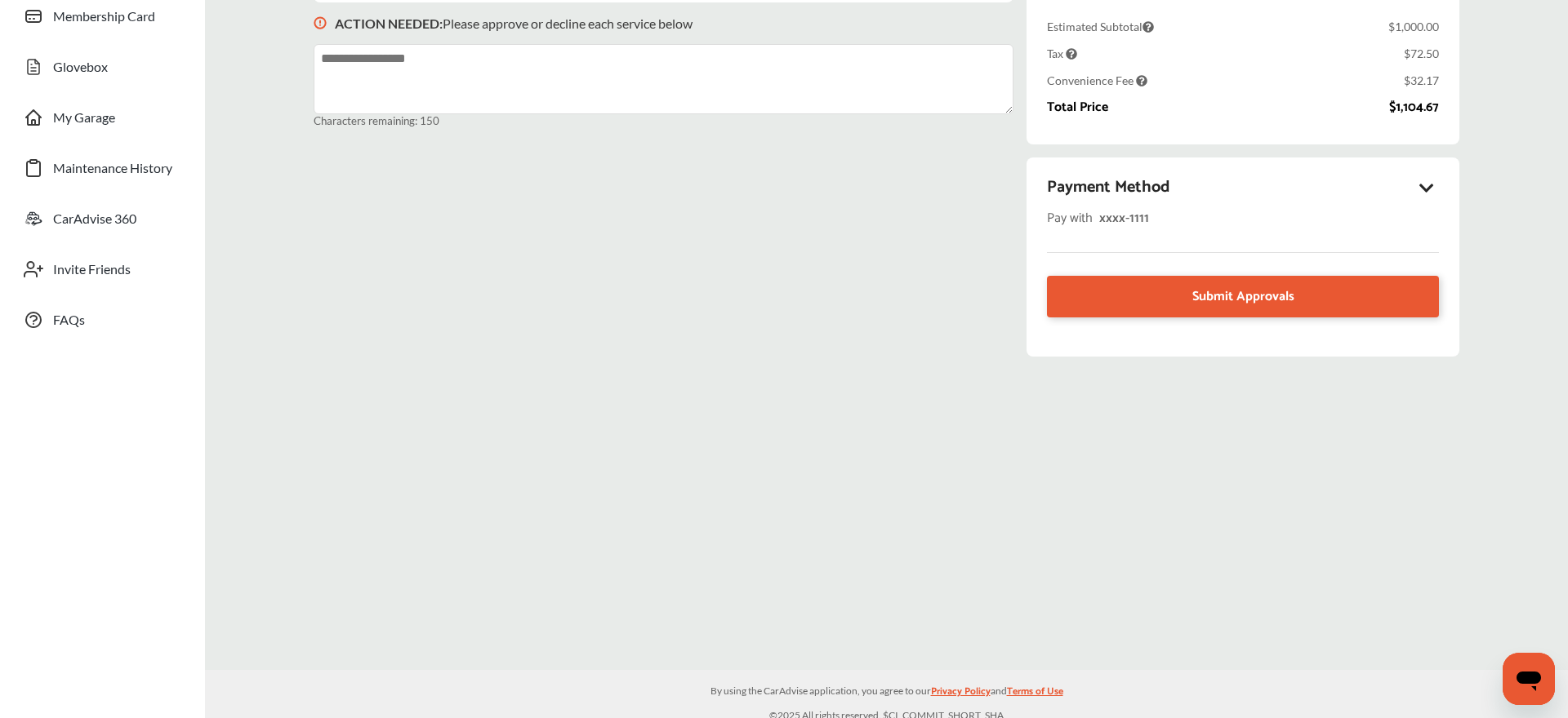
click at [1428, 187] on icon at bounding box center [1427, 188] width 20 height 17
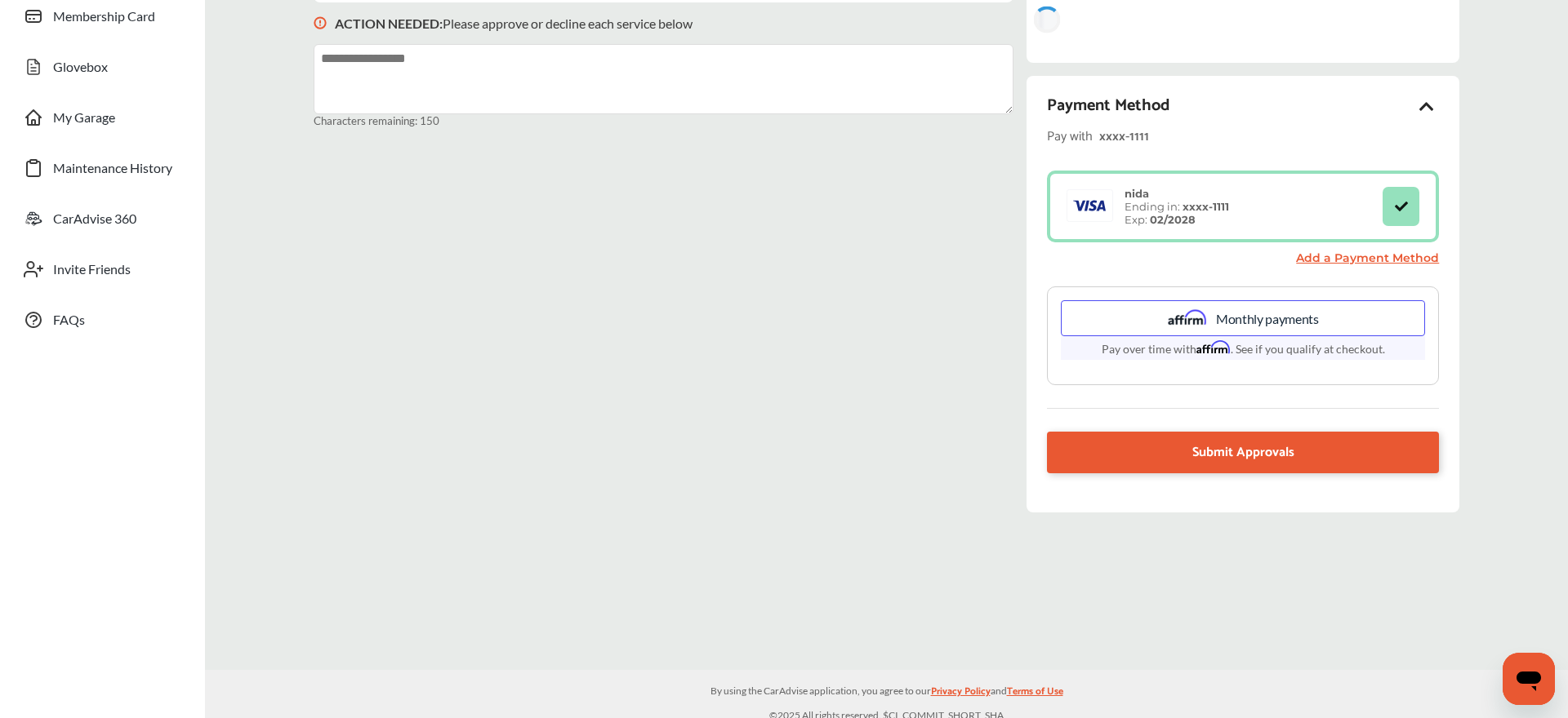
click at [1277, 393] on div "Payment Method Pay with xxxx- 1111 nida Ending in: xxxx- 1111 Exp: 02/2028 Add …" at bounding box center [1243, 294] width 432 height 437
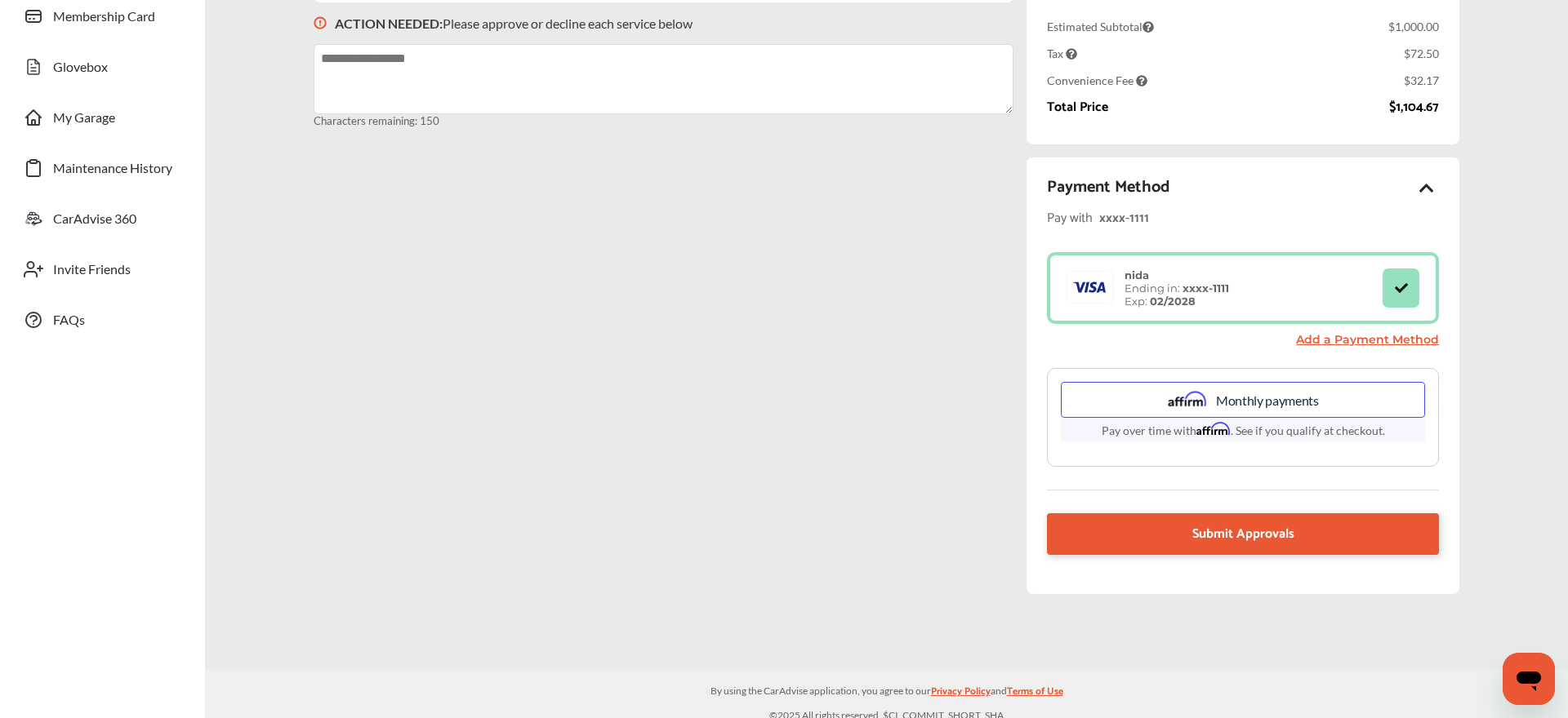
click at [1255, 400] on div "Monthly payments" at bounding box center [1242, 400] width 364 height 36
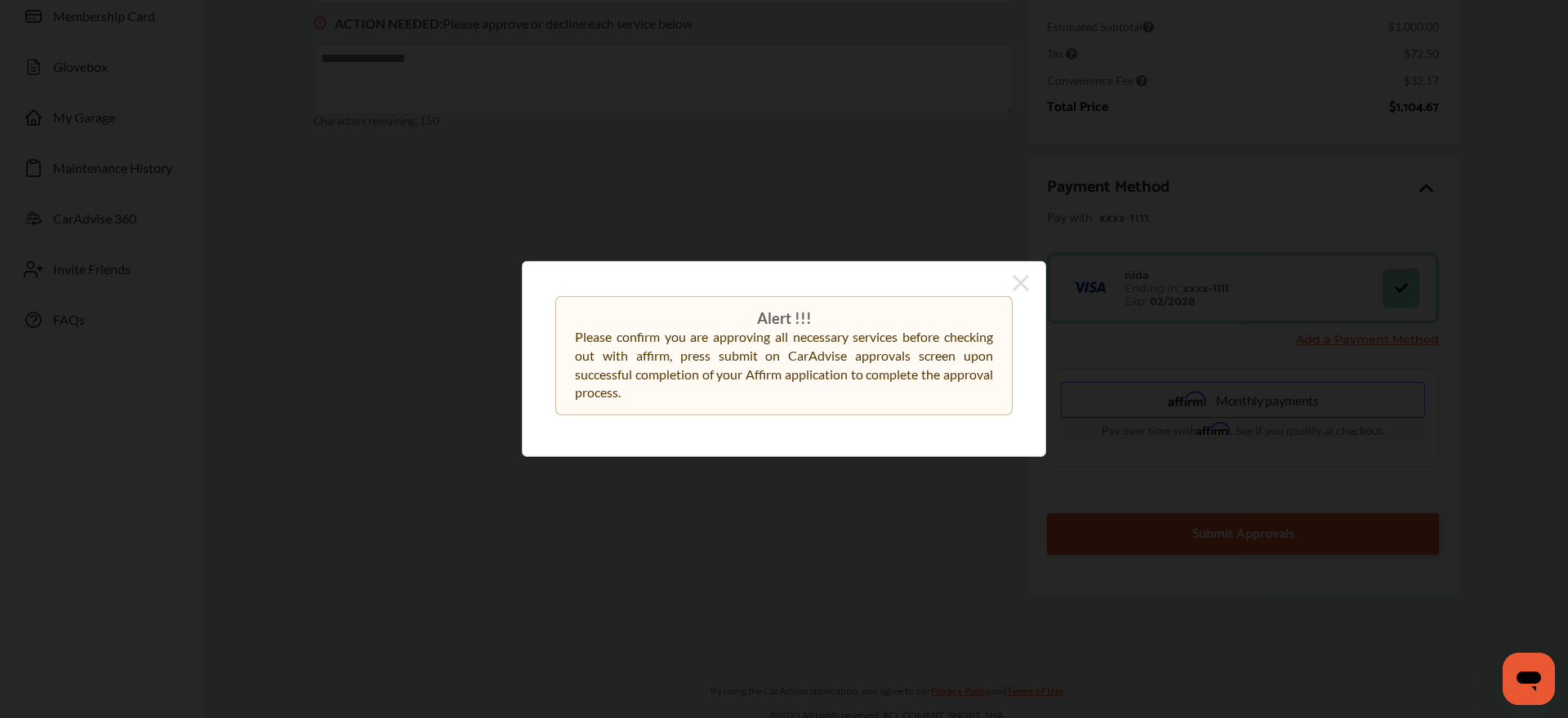
click at [1016, 283] on icon at bounding box center [1020, 283] width 17 height 27
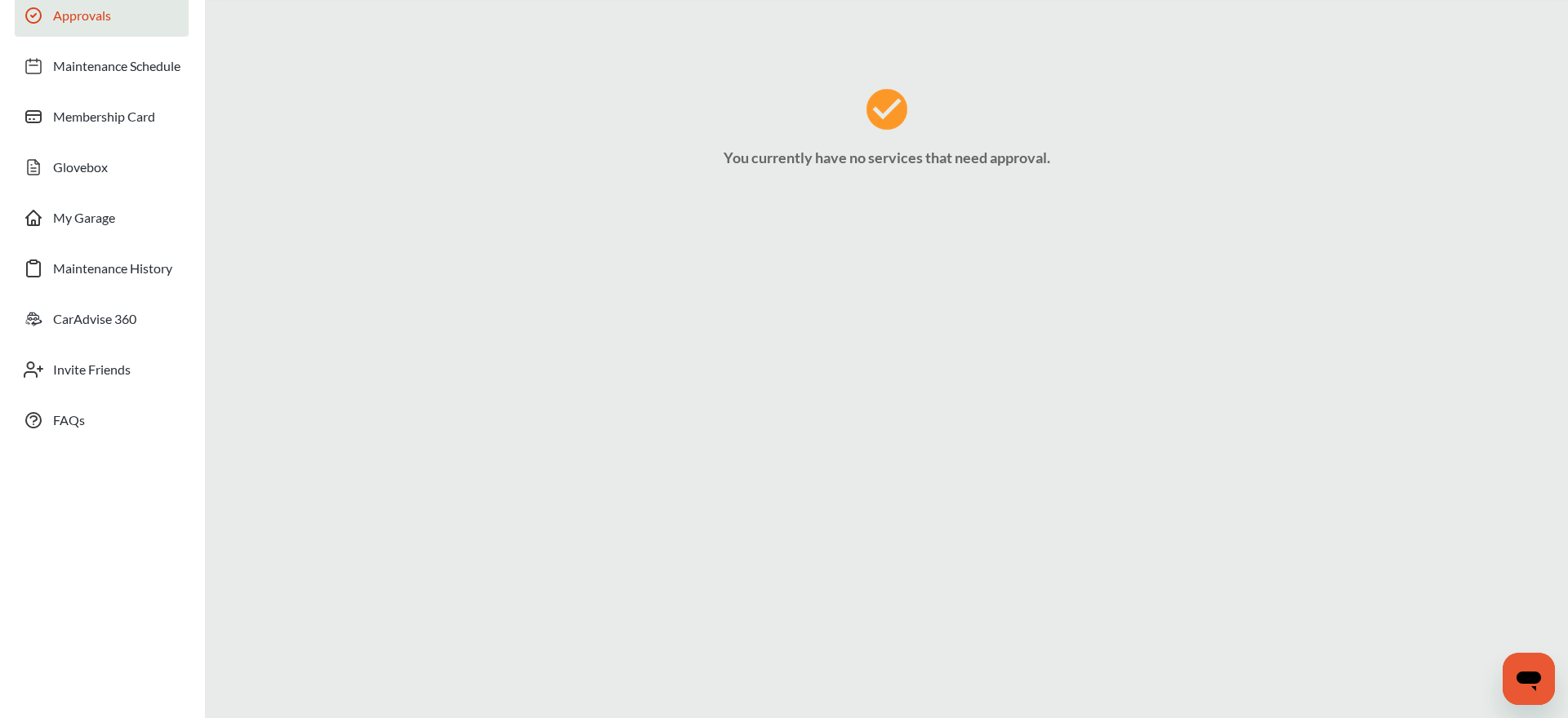
scroll to position [0, 0]
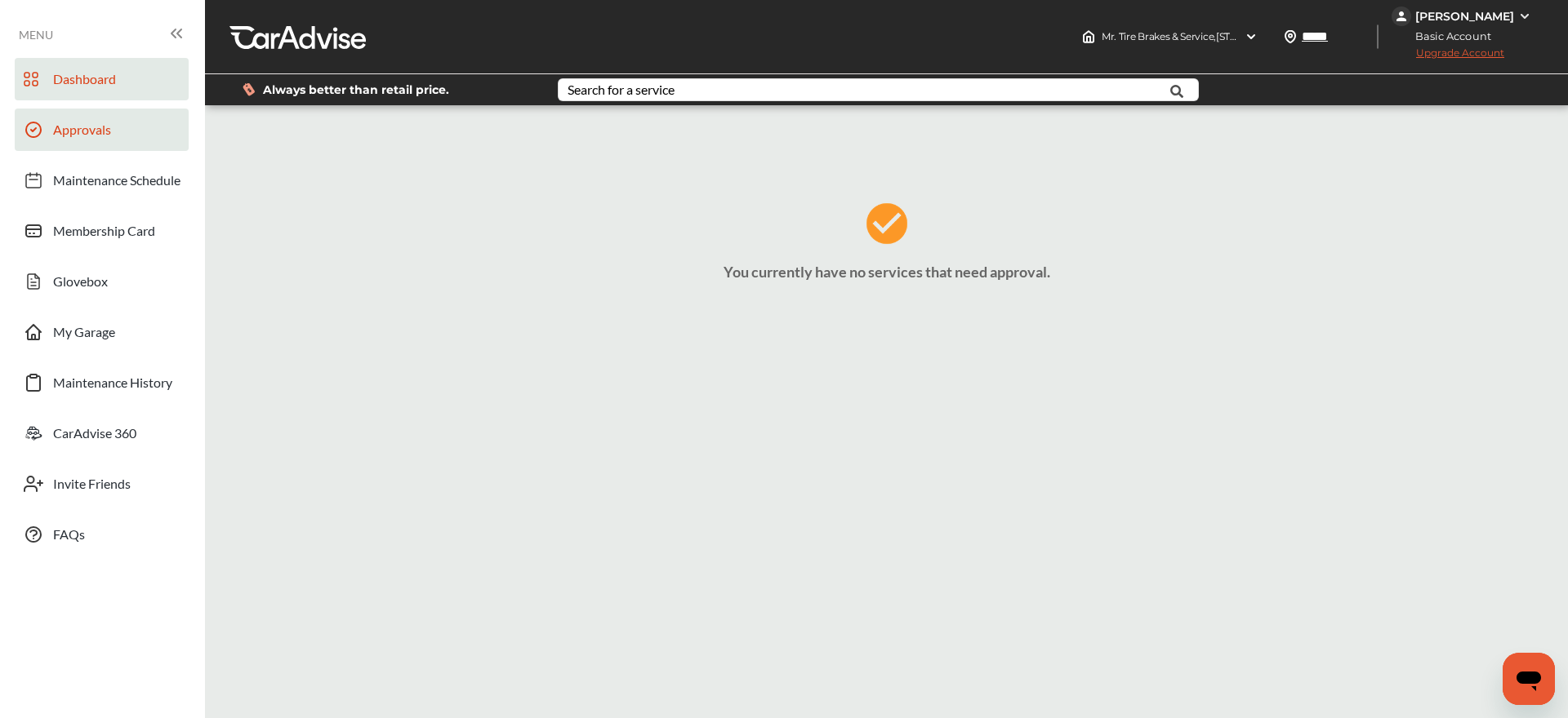
click at [123, 76] on link "Dashboard" at bounding box center [101, 79] width 174 height 42
